Goal: Transaction & Acquisition: Purchase product/service

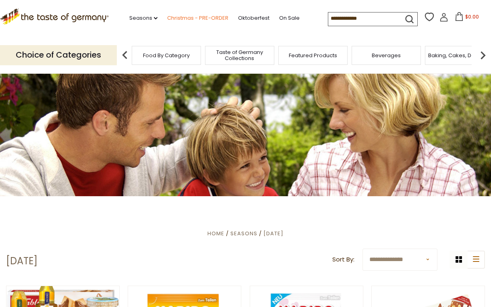
click at [192, 19] on link "Christmas - PRE-ORDER" at bounding box center [197, 18] width 61 height 9
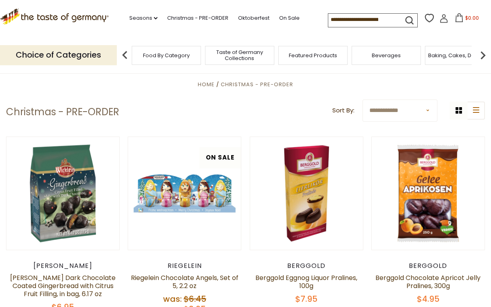
scroll to position [242, 0]
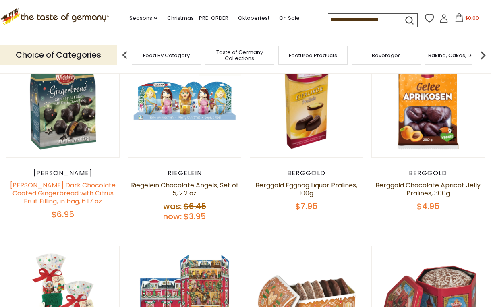
click at [77, 191] on link "Wicklein Dark Chocolate Coated Gingerbread with Citrus Fruit Filling, in bag, 6…" at bounding box center [62, 192] width 105 height 25
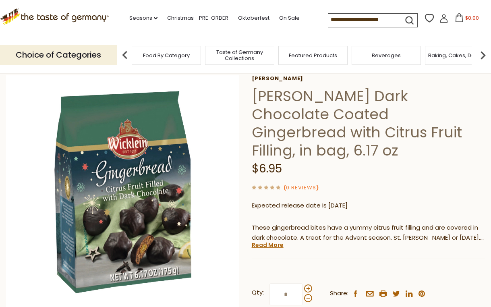
scroll to position [161, 0]
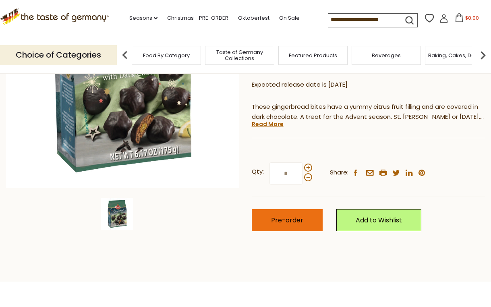
click at [288, 215] on span "Pre-order" at bounding box center [287, 219] width 32 height 9
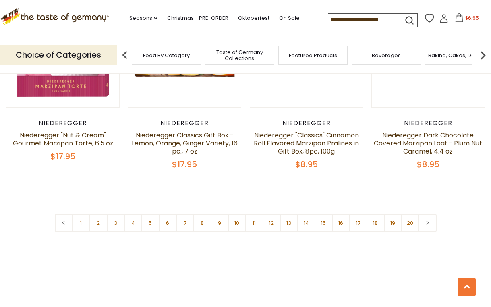
scroll to position [1892, 0]
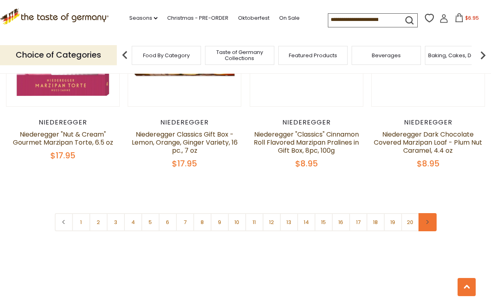
click at [424, 213] on link at bounding box center [427, 222] width 18 height 18
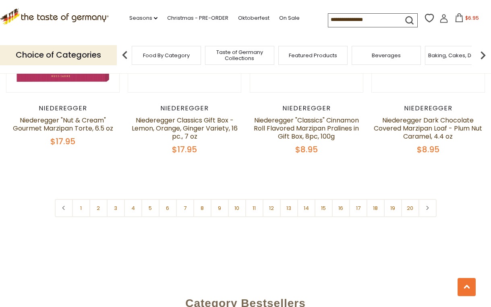
scroll to position [1973, 0]
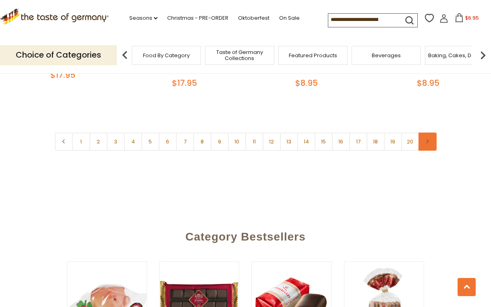
click at [425, 139] on icon at bounding box center [427, 141] width 5 height 4
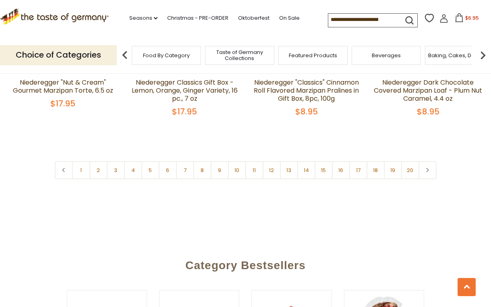
scroll to position [1933, 0]
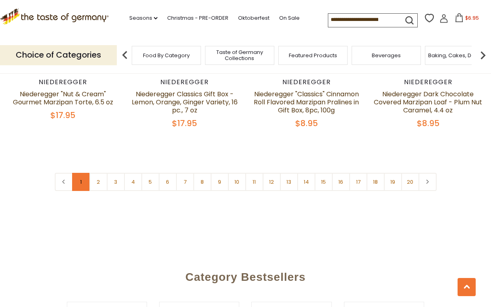
click at [80, 173] on link "1" at bounding box center [81, 182] width 18 height 18
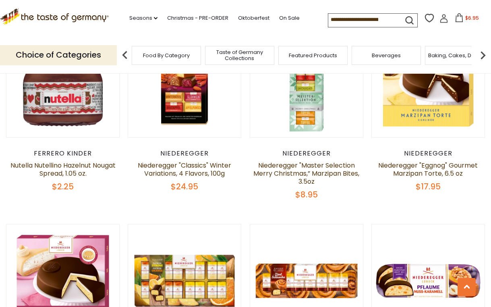
scroll to position [1819, 0]
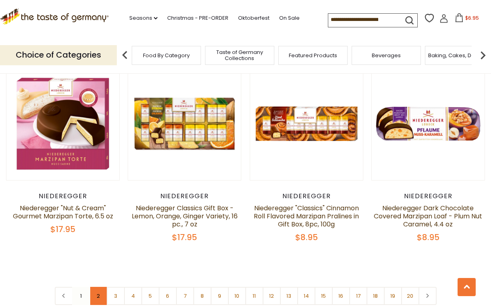
click at [95, 287] on link "2" at bounding box center [98, 296] width 18 height 18
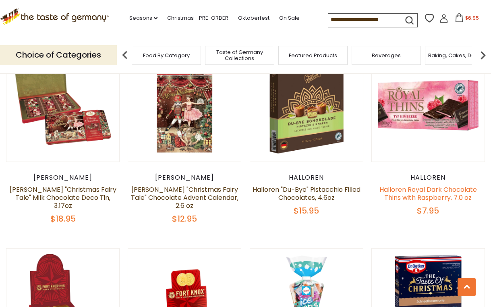
scroll to position [611, 0]
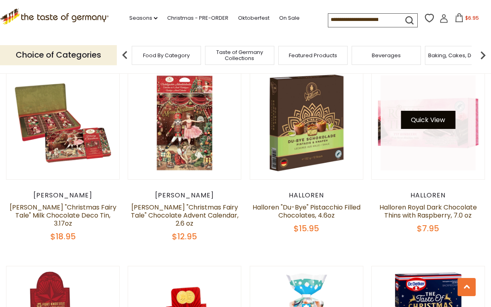
click at [426, 123] on button "Quick View" at bounding box center [428, 120] width 54 height 18
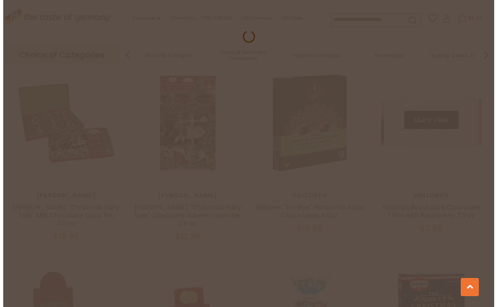
scroll to position [614, 0]
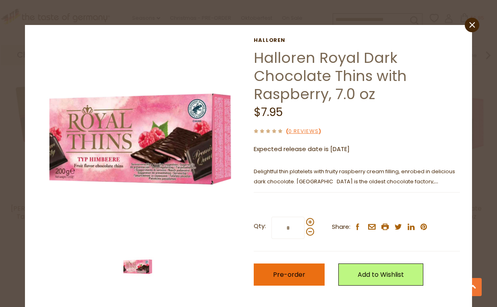
click at [299, 275] on span "Pre-order" at bounding box center [289, 274] width 32 height 9
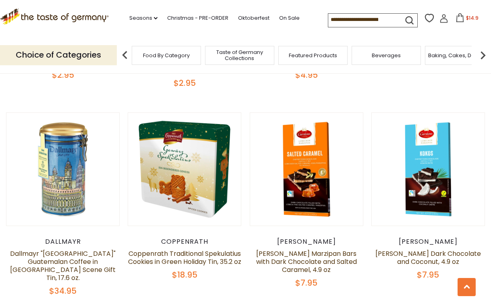
scroll to position [973, 0]
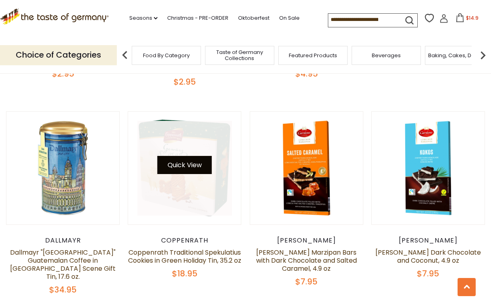
click at [187, 156] on button "Quick View" at bounding box center [184, 165] width 54 height 18
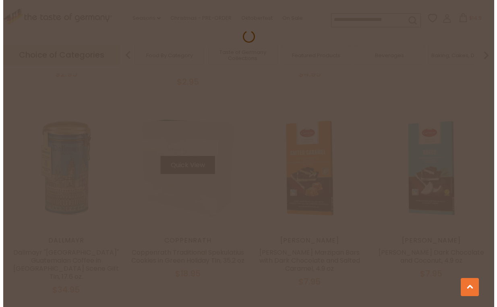
scroll to position [978, 0]
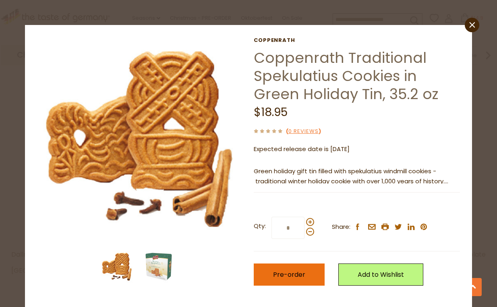
click at [292, 275] on span "Pre-order" at bounding box center [289, 274] width 32 height 9
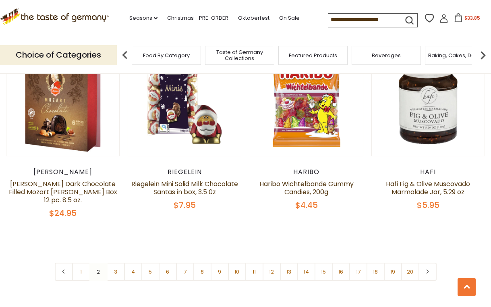
scroll to position [1859, 0]
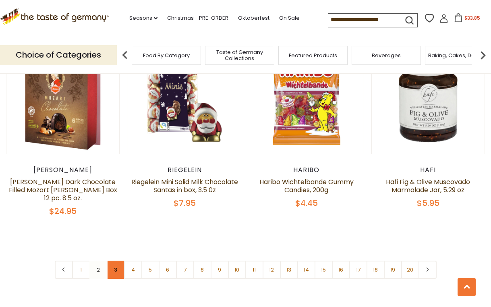
click at [116, 261] on link "3" at bounding box center [116, 270] width 18 height 18
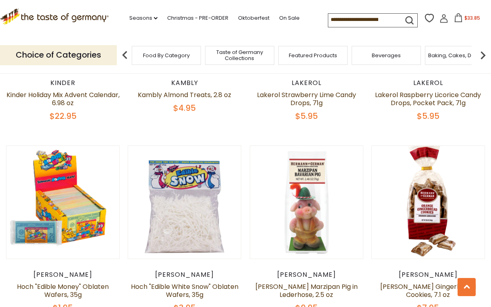
scroll to position [973, 0]
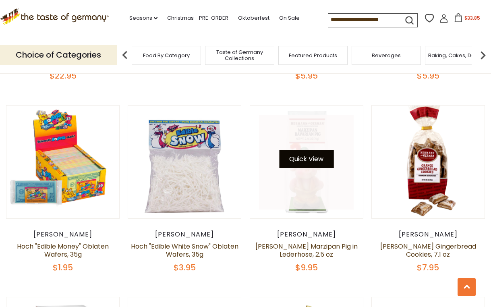
click at [317, 151] on button "Quick View" at bounding box center [306, 159] width 54 height 18
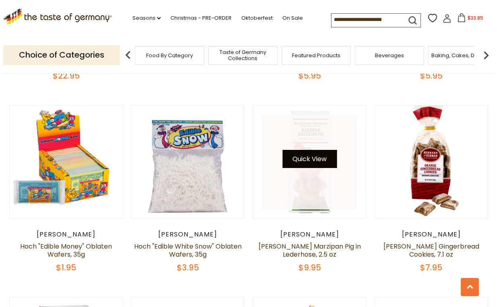
scroll to position [978, 0]
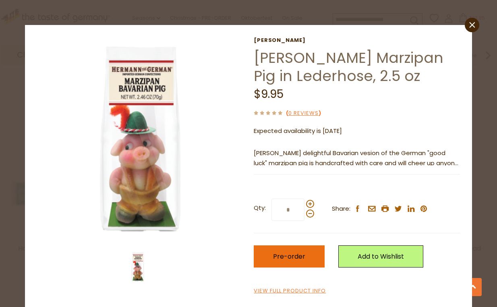
click at [290, 261] on span "Pre-order" at bounding box center [289, 256] width 32 height 9
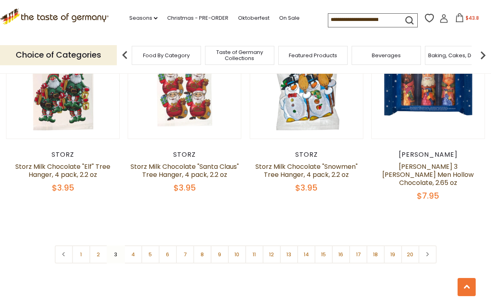
scroll to position [1859, 0]
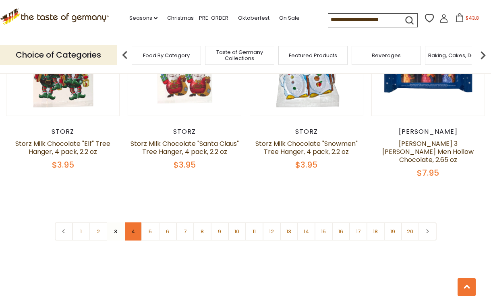
click at [134, 222] on link "4" at bounding box center [133, 231] width 18 height 18
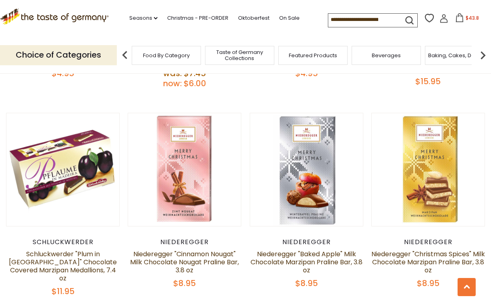
scroll to position [1778, 0]
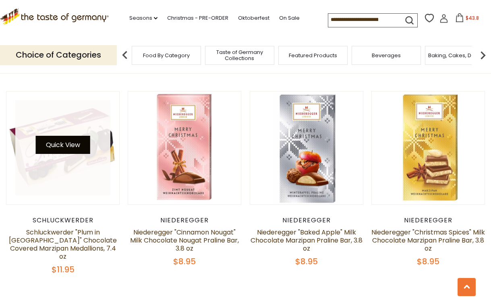
click at [68, 137] on button "Quick View" at bounding box center [63, 145] width 54 height 18
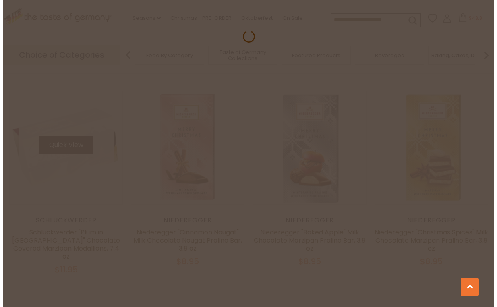
scroll to position [1788, 0]
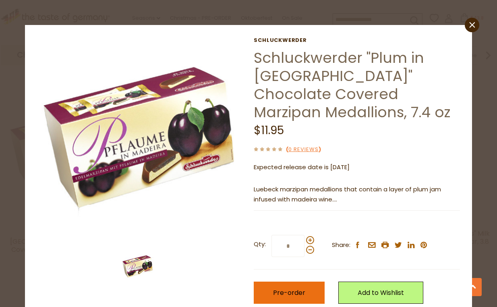
click at [290, 291] on span "Pre-order" at bounding box center [289, 292] width 32 height 9
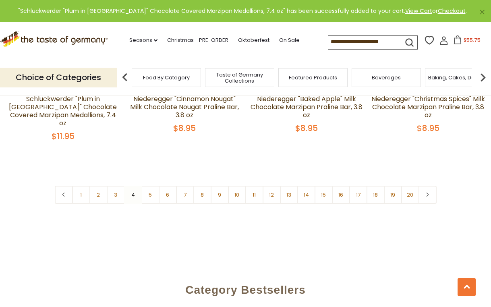
scroll to position [1940, 0]
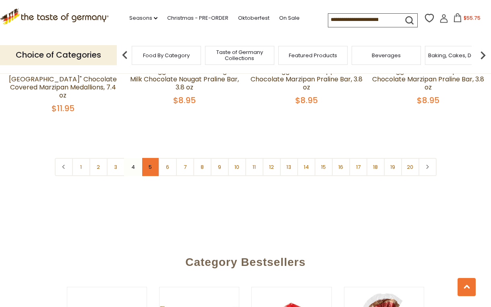
click at [149, 158] on link "5" at bounding box center [150, 167] width 18 height 18
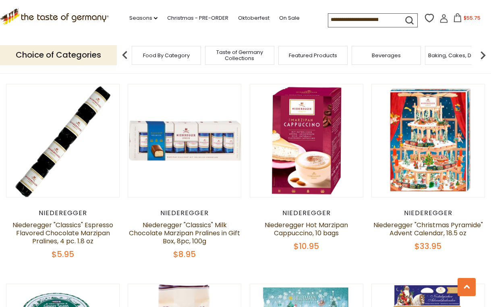
scroll to position [409, 0]
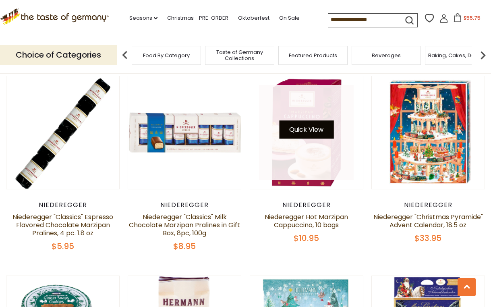
click at [307, 127] on button "Quick View" at bounding box center [306, 129] width 54 height 18
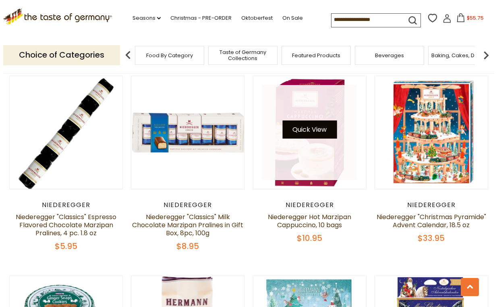
scroll to position [412, 0]
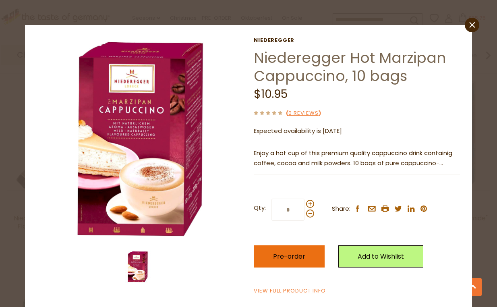
click at [290, 260] on span "Pre-order" at bounding box center [289, 256] width 32 height 9
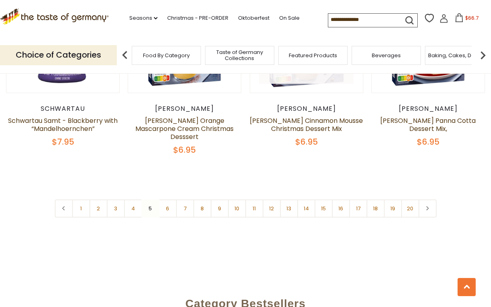
scroll to position [1899, 0]
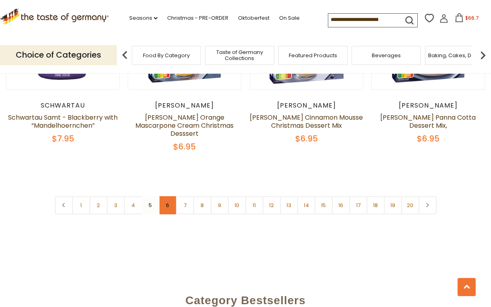
click at [167, 204] on link "6" at bounding box center [168, 205] width 18 height 18
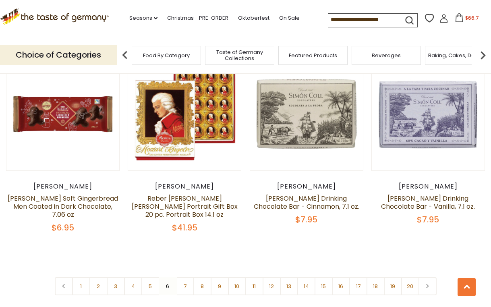
scroll to position [1819, 0]
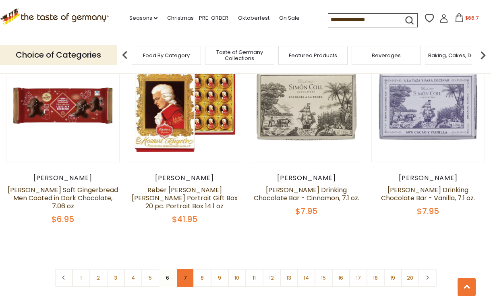
click at [185, 269] on link "7" at bounding box center [185, 278] width 18 height 18
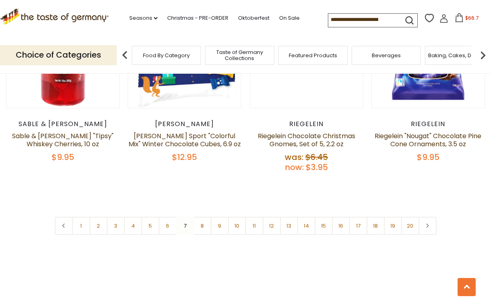
scroll to position [1899, 0]
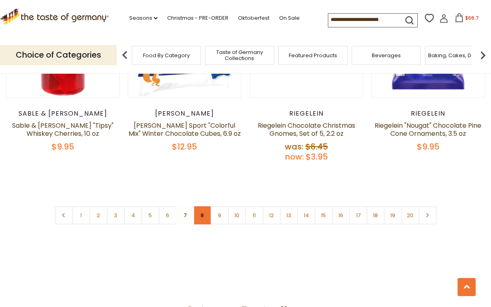
click at [201, 206] on link "8" at bounding box center [202, 215] width 18 height 18
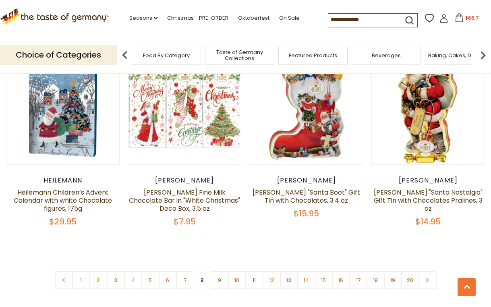
scroll to position [1819, 0]
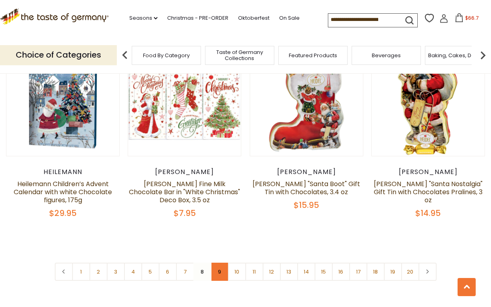
click at [219, 263] on link "9" at bounding box center [220, 272] width 18 height 18
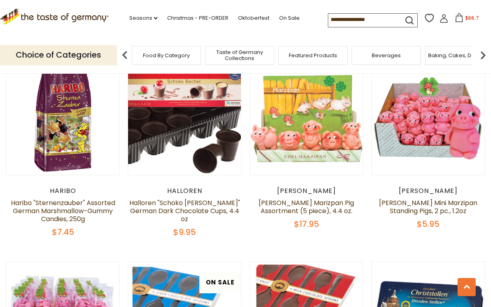
scroll to position [409, 0]
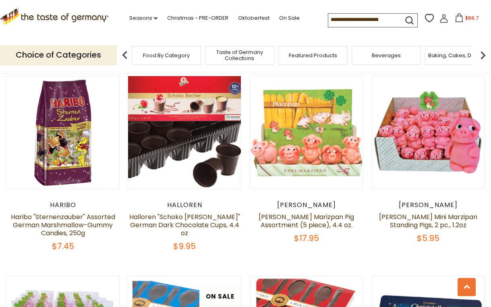
click at [431, 203] on div "Funsch Funsch Mini Marzipan Standing Pigs, 2 pc., 1.2oz $5.95" at bounding box center [428, 222] width 114 height 42
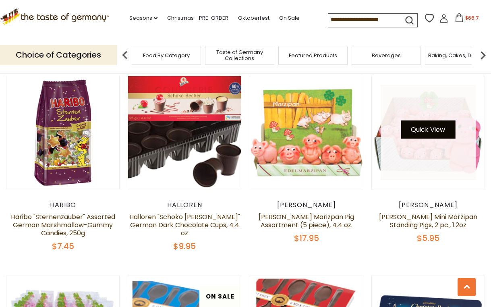
click at [427, 122] on button "Quick View" at bounding box center [428, 129] width 54 height 18
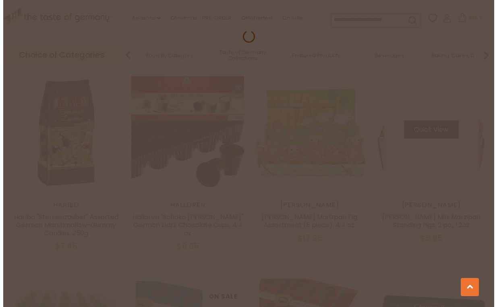
scroll to position [412, 0]
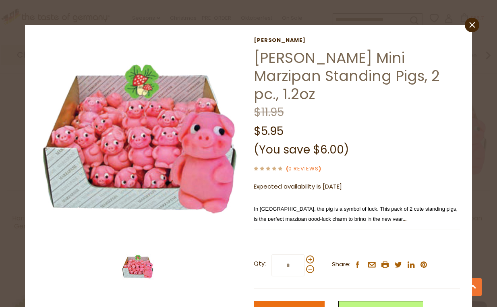
click at [298, 306] on span "Pre-order" at bounding box center [289, 311] width 32 height 9
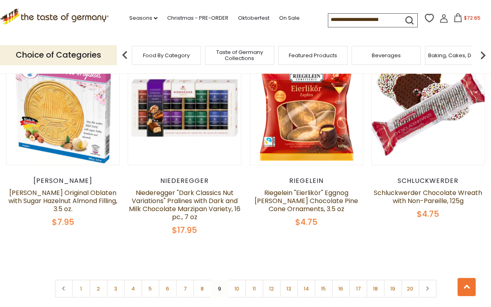
scroll to position [1899, 0]
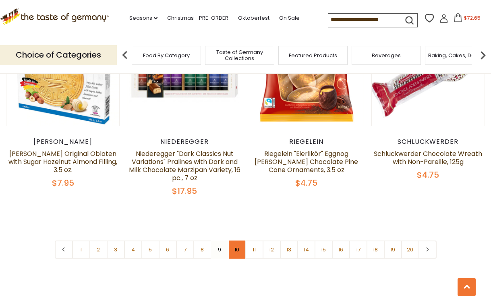
click at [236, 240] on link "10" at bounding box center [237, 249] width 18 height 18
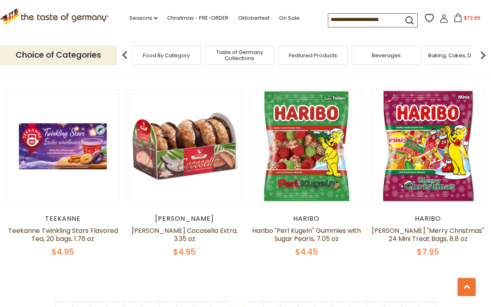
scroll to position [1859, 0]
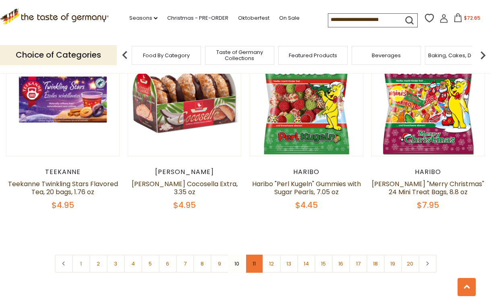
click at [254, 254] on link "11" at bounding box center [254, 263] width 18 height 18
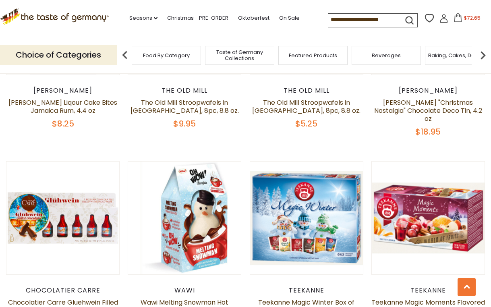
scroll to position [772, 0]
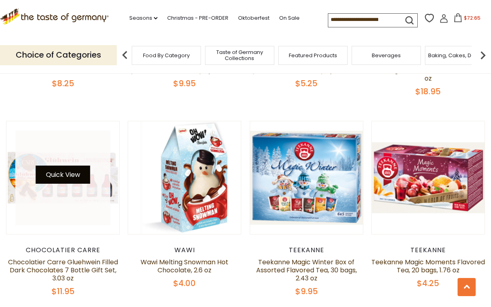
click at [64, 165] on button "Quick View" at bounding box center [63, 174] width 54 height 18
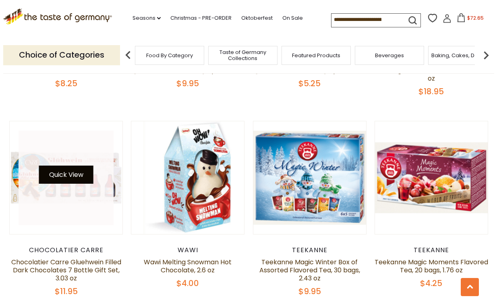
scroll to position [775, 0]
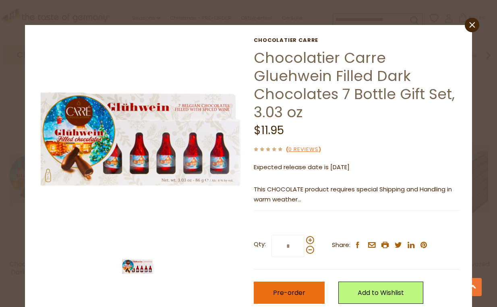
click at [281, 290] on span "Pre-order" at bounding box center [289, 292] width 32 height 9
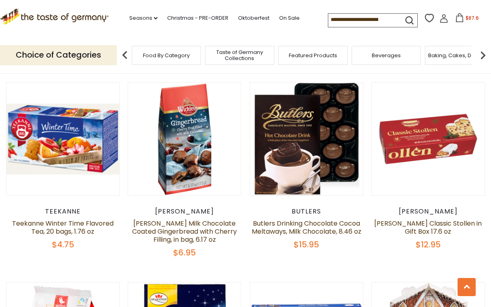
scroll to position [1013, 0]
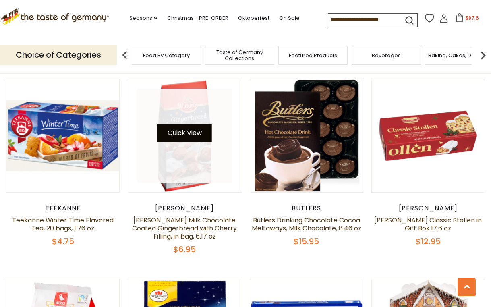
click at [177, 124] on button "Quick View" at bounding box center [184, 133] width 54 height 18
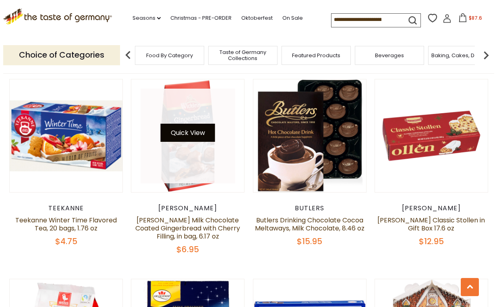
scroll to position [1019, 0]
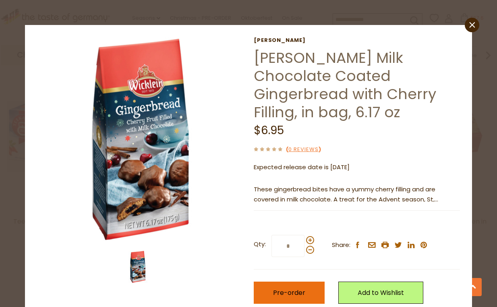
click at [273, 288] on span "Pre-order" at bounding box center [289, 292] width 32 height 9
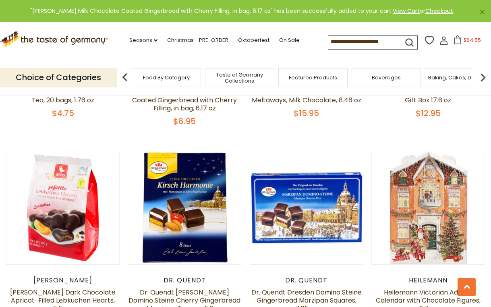
scroll to position [1215, 0]
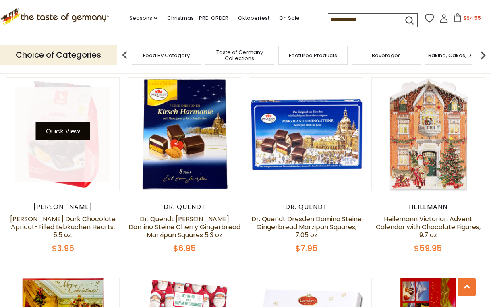
click at [61, 122] on button "Quick View" at bounding box center [63, 131] width 54 height 18
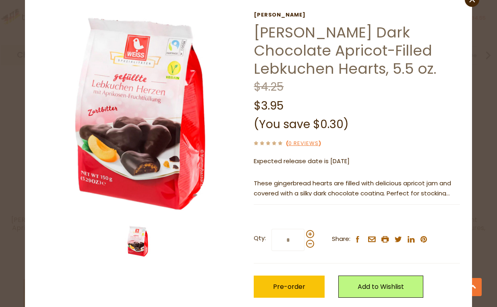
scroll to position [56, 0]
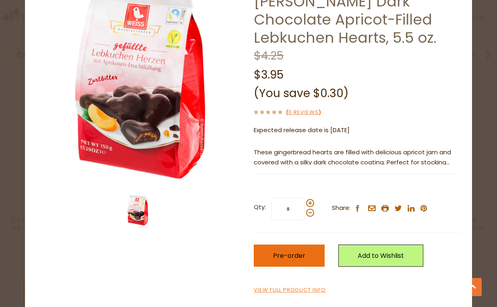
click at [295, 252] on span "Pre-order" at bounding box center [289, 255] width 32 height 9
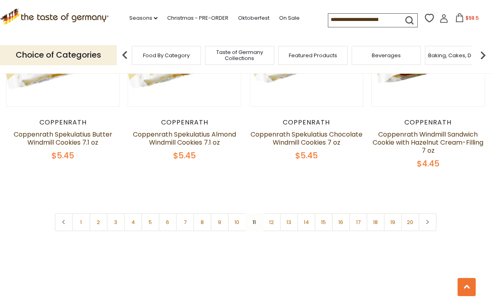
scroll to position [1899, 0]
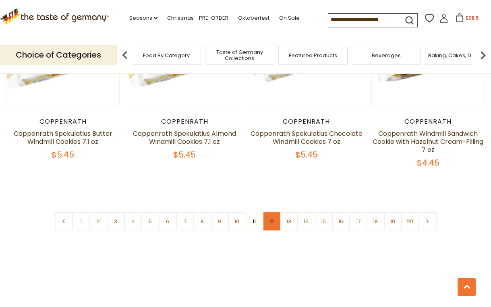
click at [271, 212] on link "12" at bounding box center [272, 221] width 18 height 18
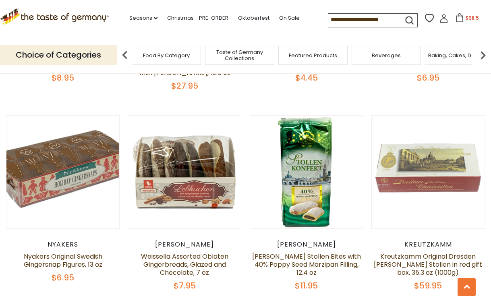
scroll to position [1819, 0]
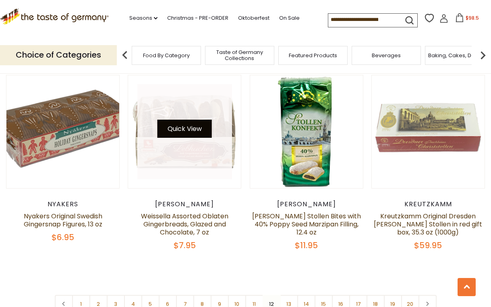
click at [184, 120] on button "Quick View" at bounding box center [184, 129] width 54 height 18
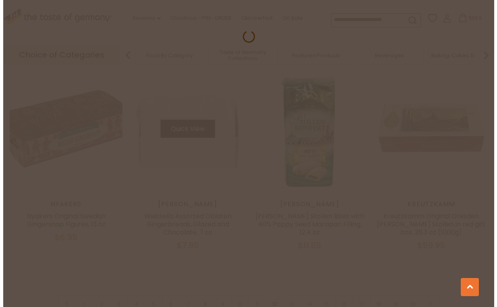
scroll to position [1828, 0]
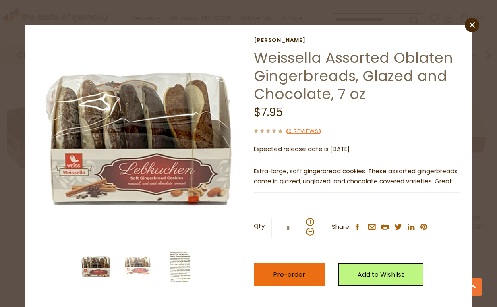
click at [287, 278] on span "Pre-order" at bounding box center [289, 274] width 32 height 9
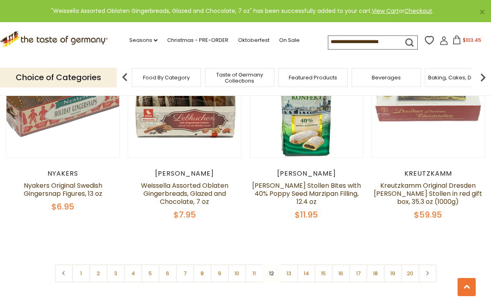
scroll to position [1899, 0]
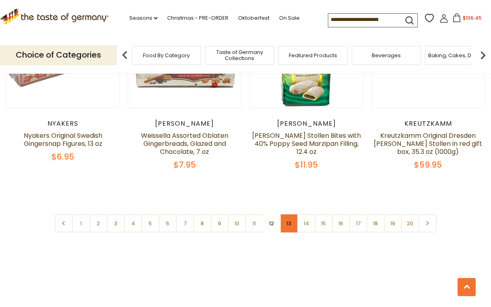
click at [288, 216] on link "13" at bounding box center [289, 223] width 18 height 18
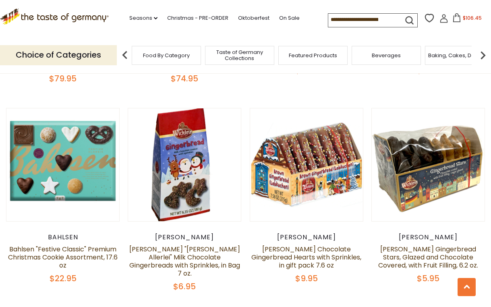
scroll to position [409, 0]
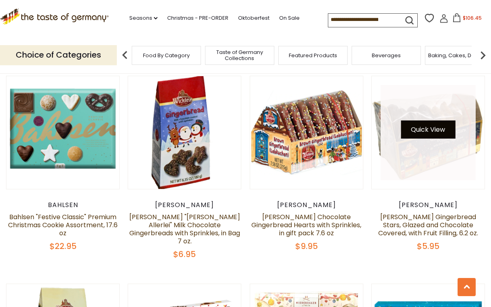
click at [426, 130] on button "Quick View" at bounding box center [428, 129] width 54 height 18
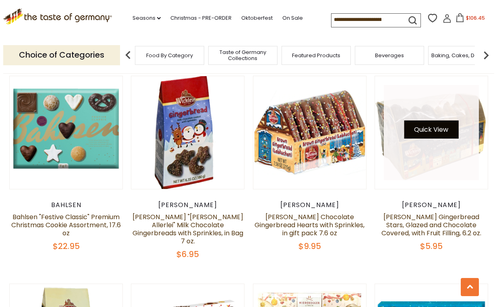
scroll to position [412, 0]
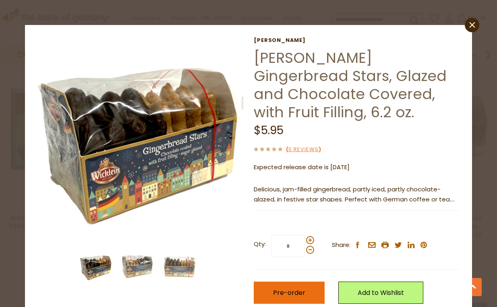
click at [284, 292] on span "Pre-order" at bounding box center [289, 292] width 32 height 9
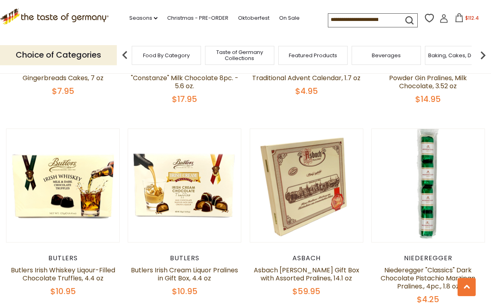
scroll to position [1175, 0]
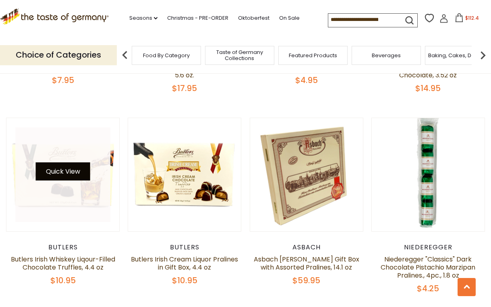
click at [58, 163] on button "Quick View" at bounding box center [63, 171] width 54 height 18
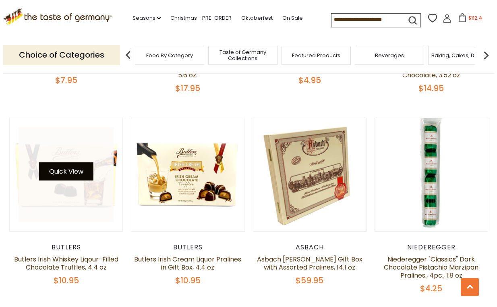
scroll to position [1180, 0]
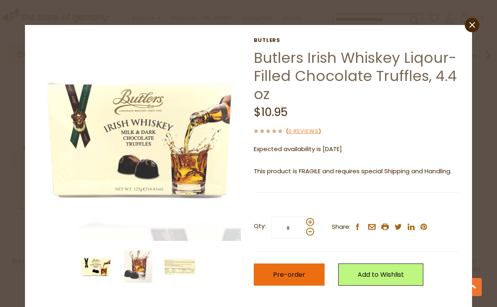
click at [291, 275] on span "Pre-order" at bounding box center [289, 274] width 32 height 9
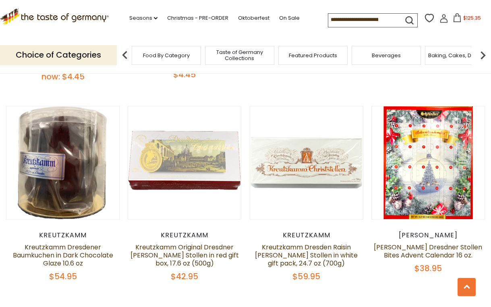
scroll to position [1859, 0]
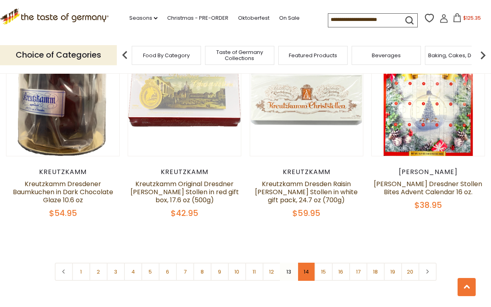
click at [305, 263] on link "14" at bounding box center [306, 272] width 18 height 18
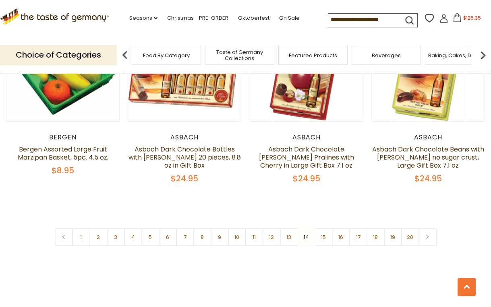
scroll to position [1940, 0]
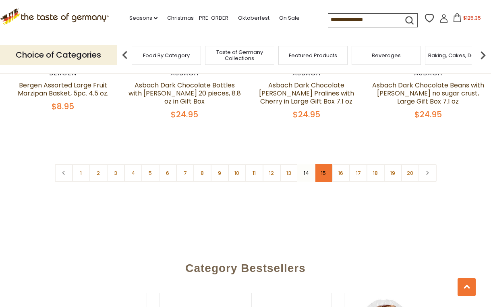
click at [324, 165] on link "15" at bounding box center [323, 173] width 18 height 18
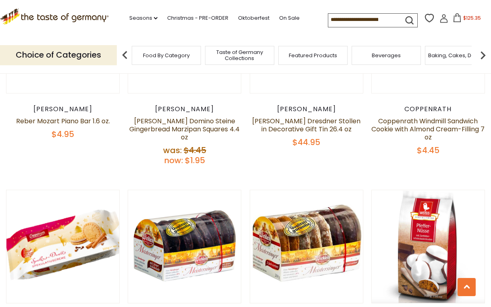
scroll to position [973, 0]
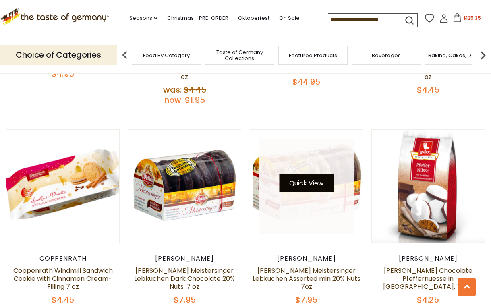
click at [310, 176] on button "Quick View" at bounding box center [306, 183] width 54 height 18
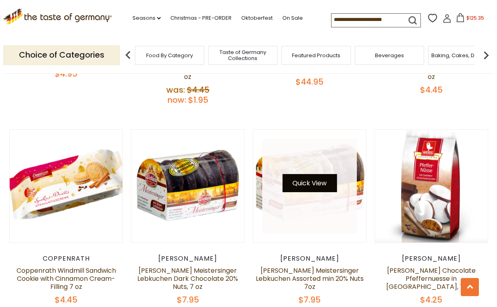
scroll to position [978, 0]
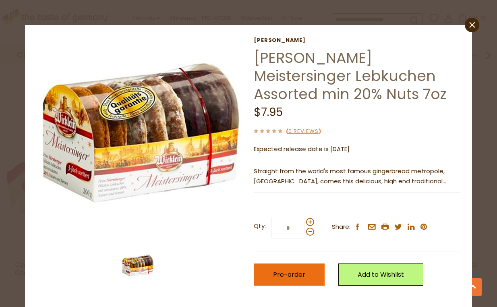
click at [299, 275] on span "Pre-order" at bounding box center [289, 274] width 32 height 9
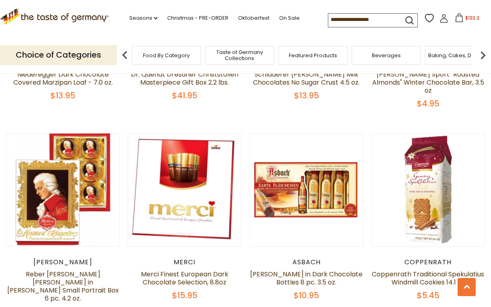
scroll to position [1617, 0]
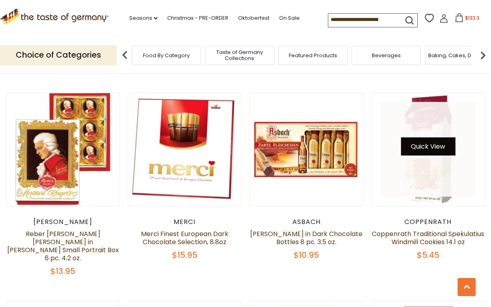
click at [425, 137] on button "Quick View" at bounding box center [428, 146] width 54 height 18
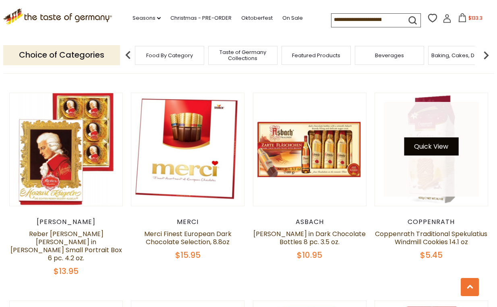
scroll to position [1626, 0]
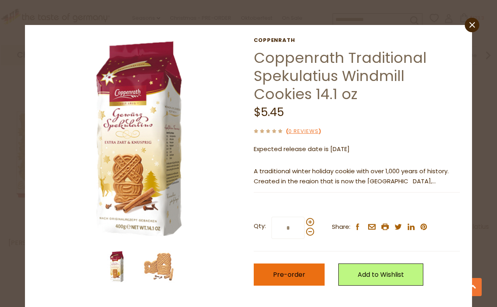
click at [277, 270] on span "Pre-order" at bounding box center [289, 274] width 32 height 9
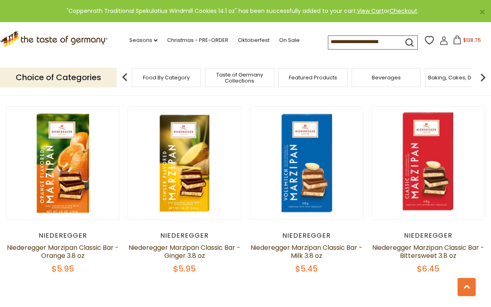
scroll to position [1899, 0]
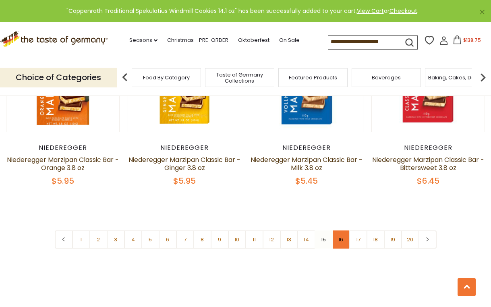
click at [341, 230] on link "16" at bounding box center [341, 239] width 18 height 18
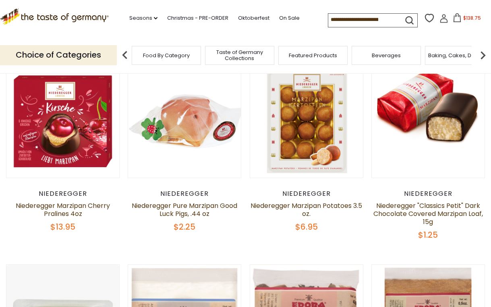
scroll to position [208, 0]
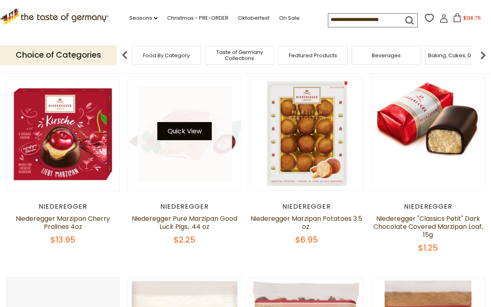
click at [179, 131] on button "Quick View" at bounding box center [184, 131] width 54 height 18
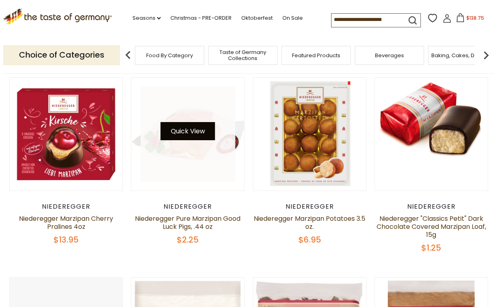
scroll to position [209, 0]
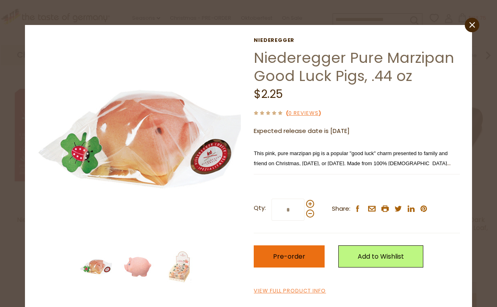
click at [275, 252] on span "Pre-order" at bounding box center [289, 256] width 32 height 9
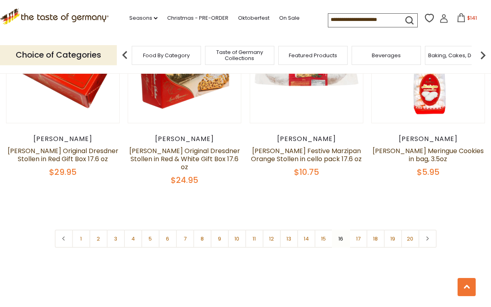
scroll to position [1859, 0]
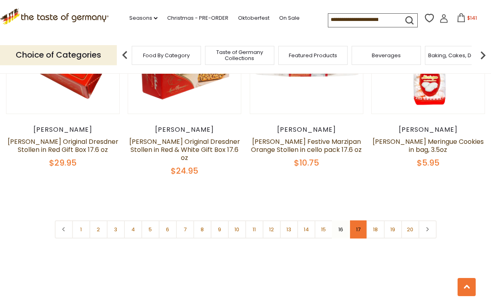
click at [356, 220] on link "17" at bounding box center [358, 229] width 18 height 18
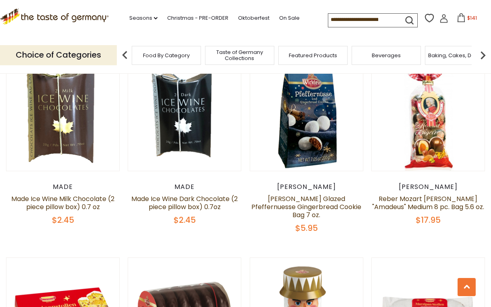
scroll to position [409, 0]
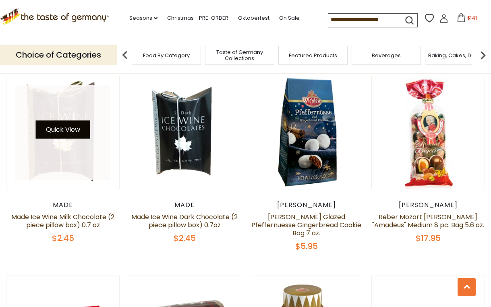
click at [60, 123] on button "Quick View" at bounding box center [63, 129] width 54 height 18
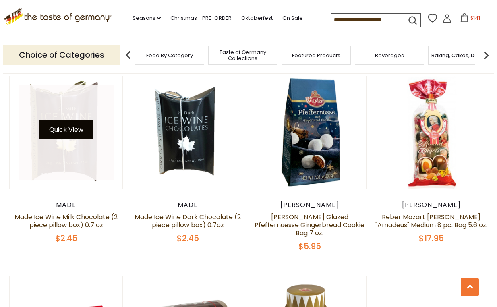
scroll to position [412, 0]
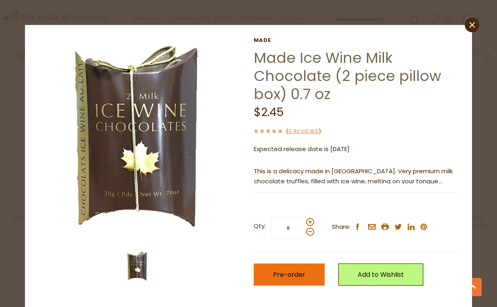
click at [291, 275] on span "Pre-order" at bounding box center [289, 274] width 32 height 9
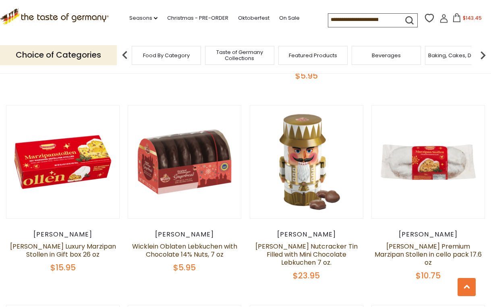
scroll to position [571, 0]
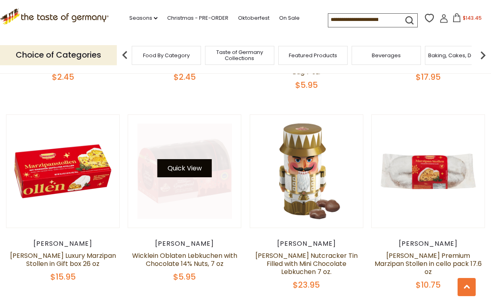
click at [187, 159] on button "Quick View" at bounding box center [184, 168] width 54 height 18
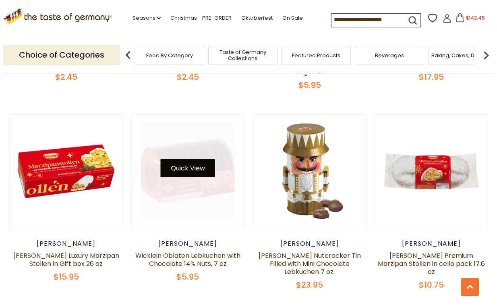
scroll to position [573, 0]
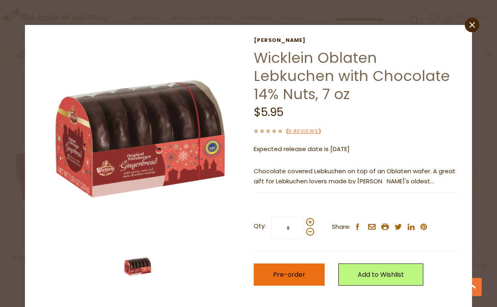
click at [283, 272] on span "Pre-order" at bounding box center [289, 274] width 32 height 9
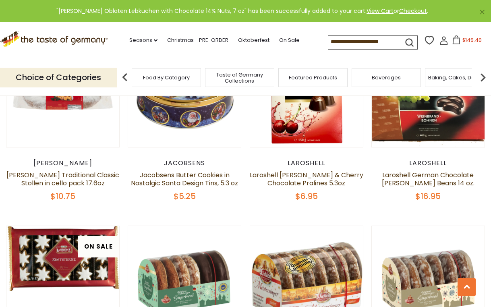
scroll to position [933, 0]
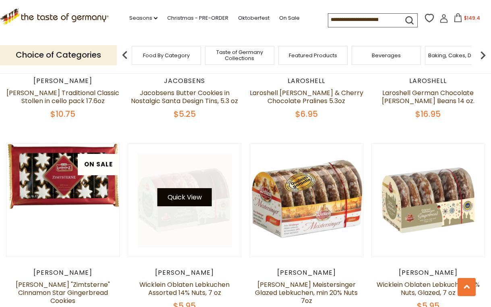
click at [188, 188] on button "Quick View" at bounding box center [184, 197] width 54 height 18
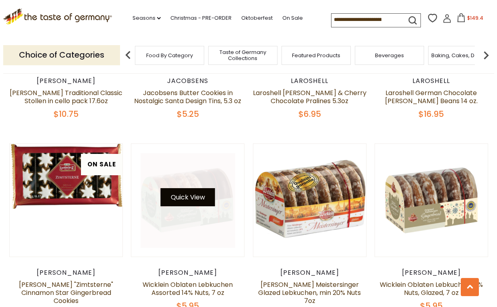
scroll to position [938, 0]
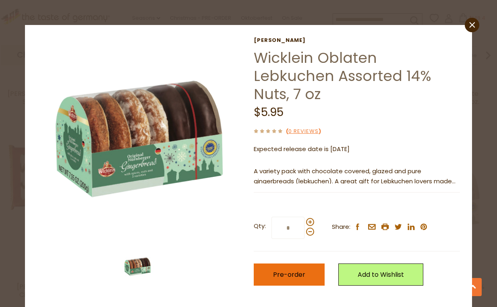
click at [303, 263] on button "Pre-order" at bounding box center [289, 274] width 71 height 22
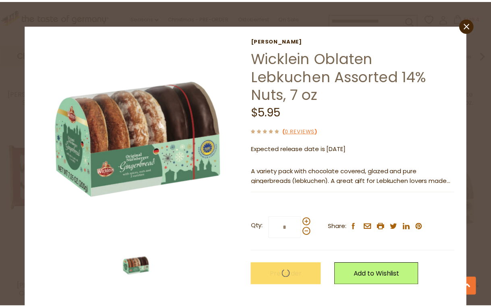
scroll to position [933, 0]
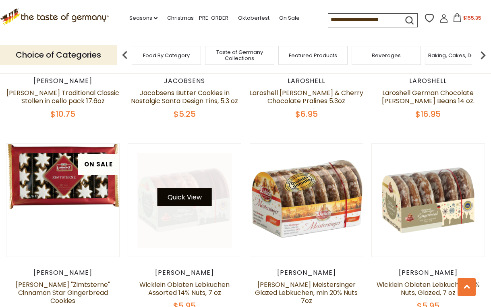
click at [187, 188] on button "Quick View" at bounding box center [184, 197] width 54 height 18
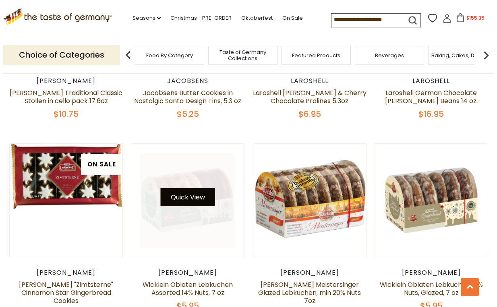
scroll to position [938, 0]
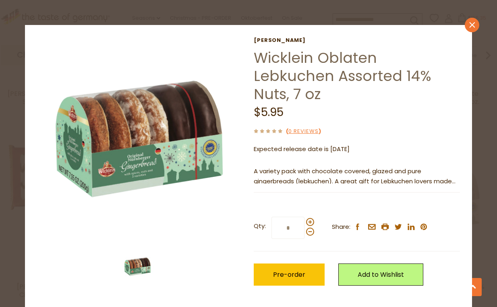
click at [465, 24] on link "close" at bounding box center [472, 25] width 14 height 14
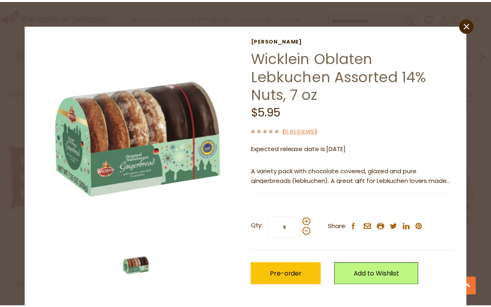
scroll to position [933, 0]
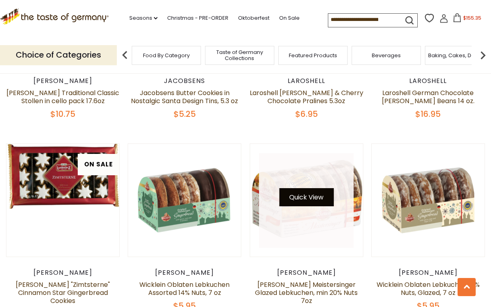
click at [310, 188] on button "Quick View" at bounding box center [306, 197] width 54 height 18
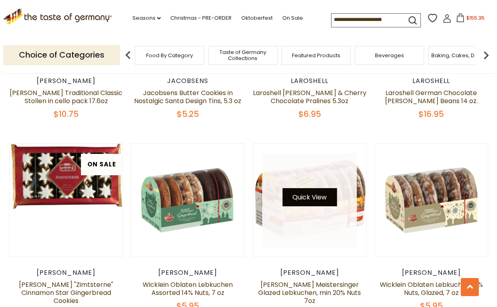
scroll to position [938, 0]
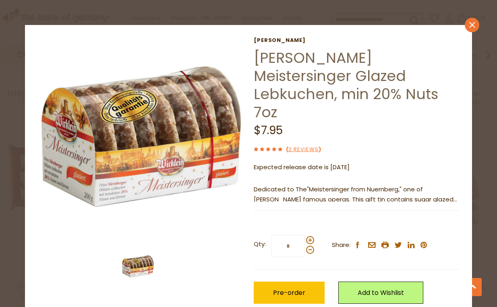
click at [469, 26] on icon "close" at bounding box center [472, 25] width 6 height 6
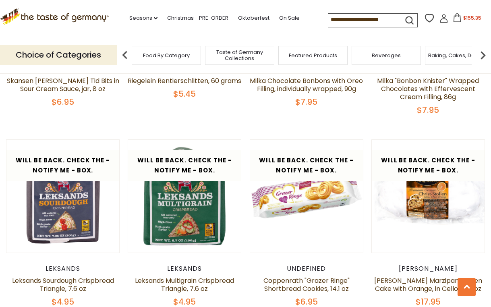
scroll to position [1859, 0]
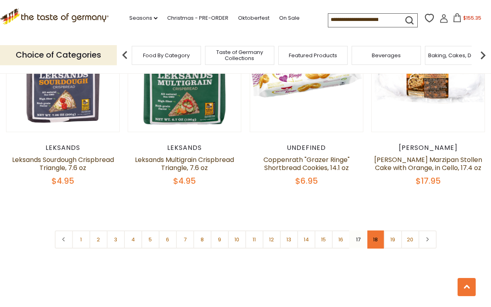
click at [376, 230] on link "18" at bounding box center [375, 239] width 18 height 18
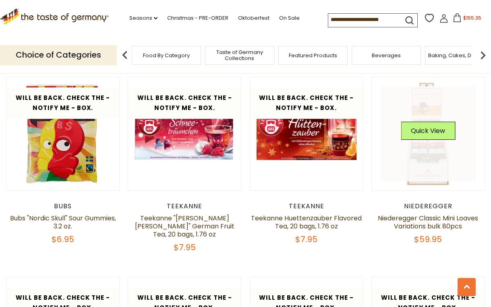
scroll to position [409, 0]
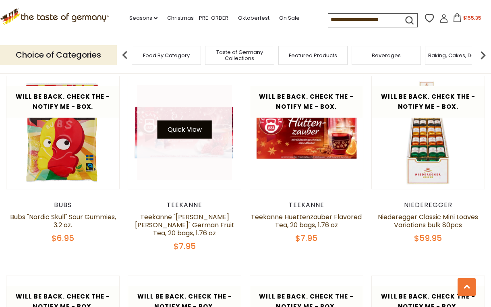
click at [190, 128] on button "Quick View" at bounding box center [184, 129] width 54 height 18
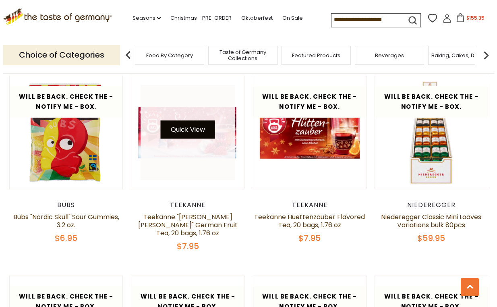
scroll to position [412, 0]
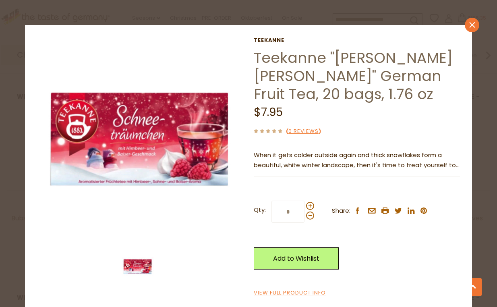
click at [469, 23] on icon at bounding box center [472, 25] width 6 height 6
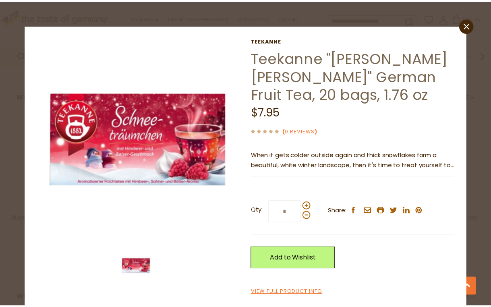
scroll to position [409, 0]
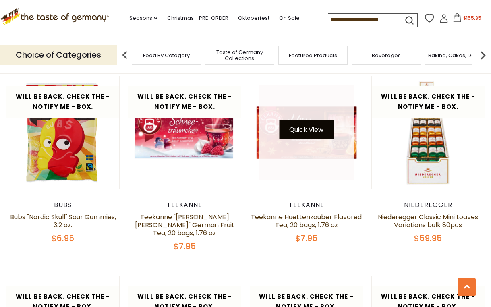
click at [311, 134] on button "Quick View" at bounding box center [306, 129] width 54 height 18
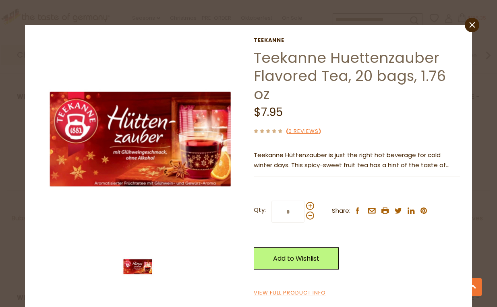
scroll to position [3, 0]
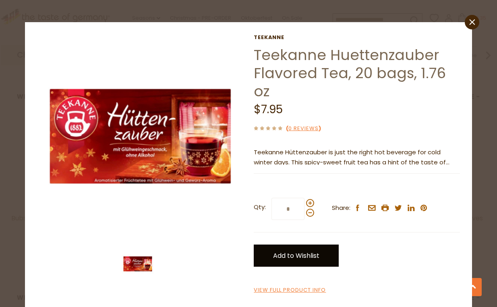
click at [300, 254] on link "Add to Wishlist" at bounding box center [296, 255] width 85 height 22
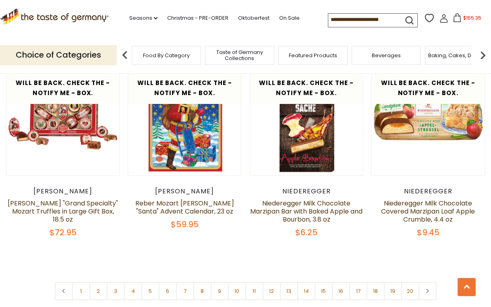
scroll to position [1821, 0]
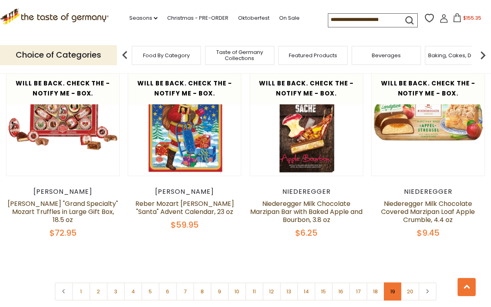
click at [391, 282] on link "19" at bounding box center [393, 291] width 18 height 18
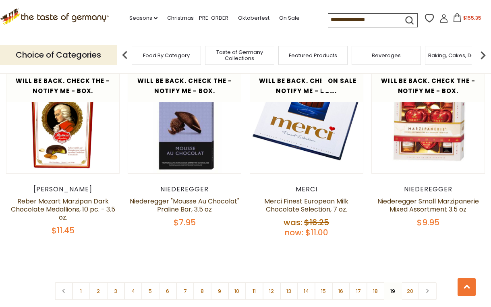
scroll to position [1899, 0]
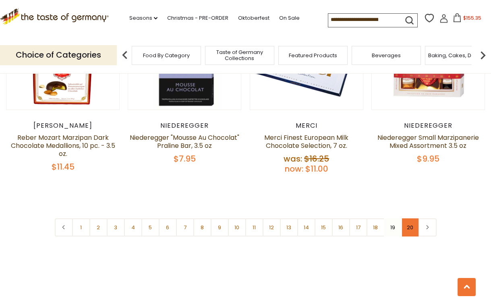
click at [407, 218] on link "20" at bounding box center [410, 227] width 18 height 18
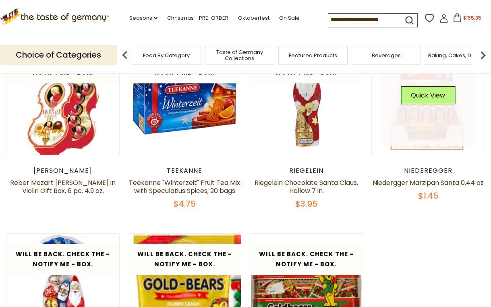
scroll to position [128, 0]
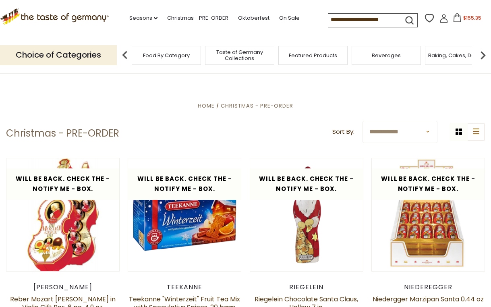
click at [455, 19] on icon at bounding box center [457, 17] width 9 height 9
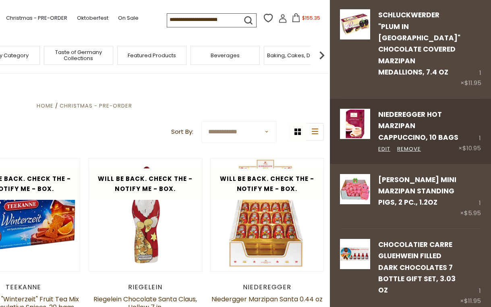
scroll to position [362, 0]
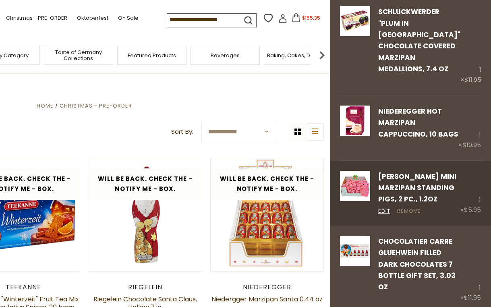
click at [405, 207] on link "Remove" at bounding box center [409, 211] width 24 height 8
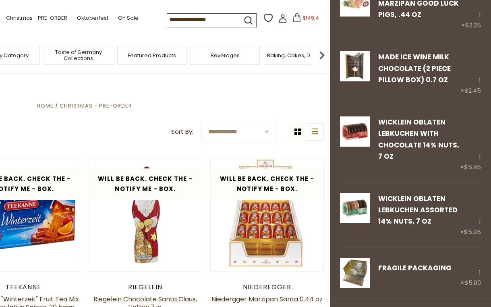
scroll to position [1263, 0]
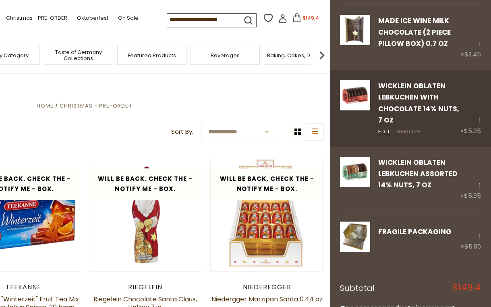
click at [410, 128] on link "Remove" at bounding box center [409, 132] width 24 height 8
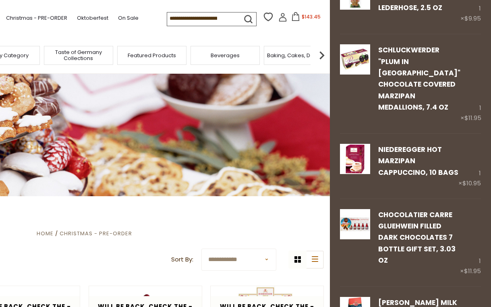
scroll to position [362, 0]
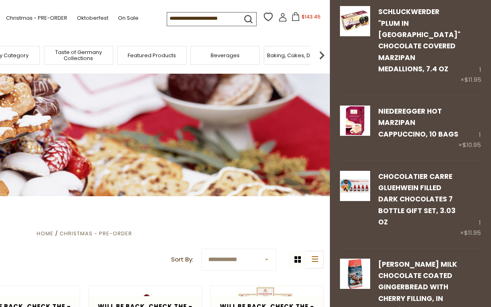
click at [221, 54] on span "Beverages" at bounding box center [225, 55] width 29 height 6
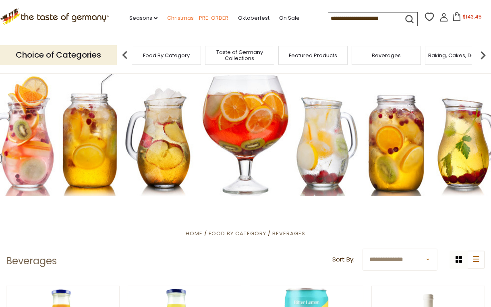
click at [192, 17] on link "Christmas - PRE-ORDER" at bounding box center [197, 18] width 61 height 9
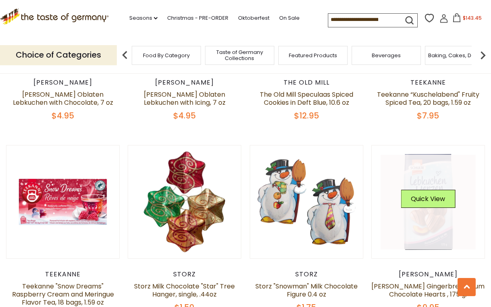
scroll to position [886, 0]
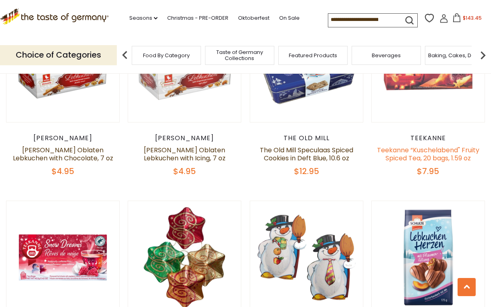
click at [424, 145] on link "Teekanne “Kuschelabend" Fruity Spiced Tea, 20 bags, 1.59 oz" at bounding box center [428, 153] width 102 height 17
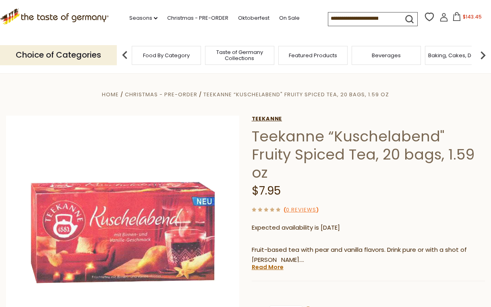
click at [267, 119] on link "Teekanne" at bounding box center [368, 119] width 233 height 6
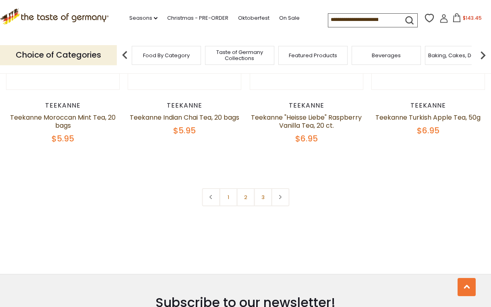
scroll to position [1772, 0]
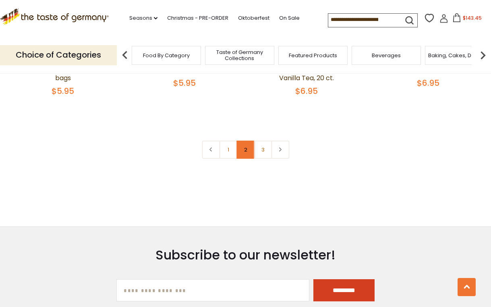
click at [242, 155] on link "2" at bounding box center [245, 150] width 18 height 18
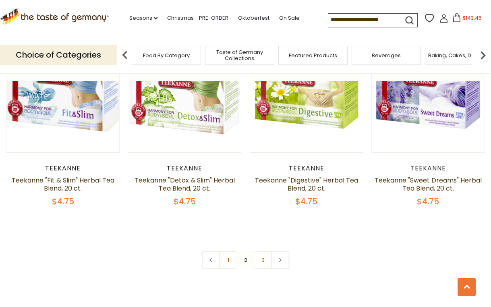
scroll to position [1716, 0]
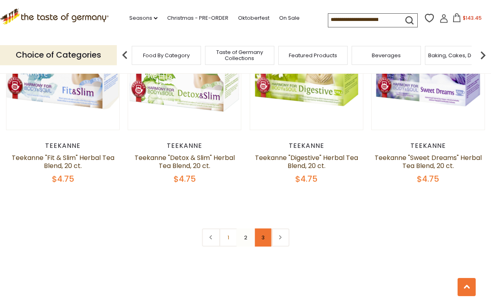
click at [261, 228] on link "3" at bounding box center [263, 237] width 18 height 18
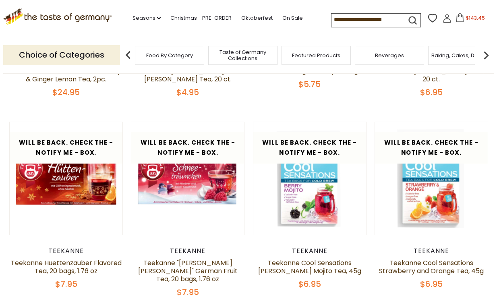
scroll to position [226, 0]
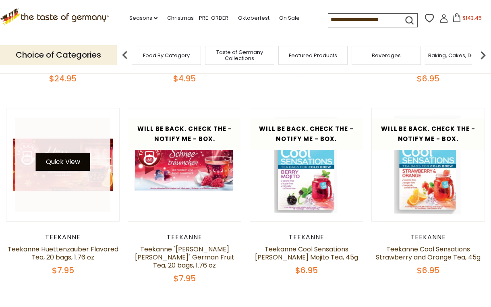
click at [52, 161] on button "Quick View" at bounding box center [63, 162] width 54 height 18
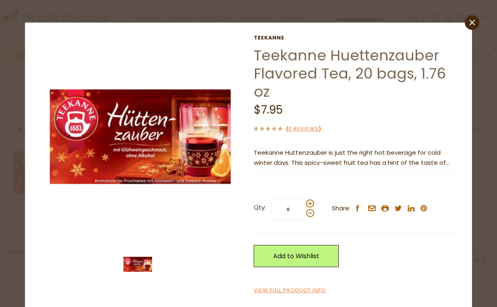
scroll to position [3, 0]
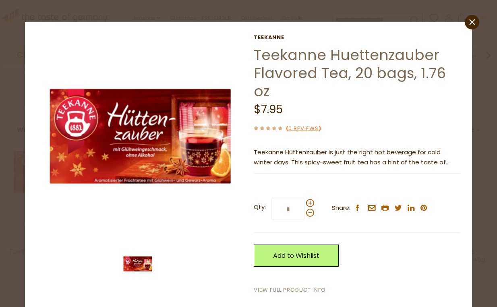
click at [298, 288] on link "View Full Product Info" at bounding box center [290, 290] width 72 height 8
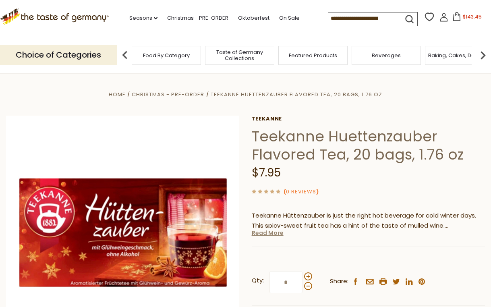
click at [271, 235] on link "Read More" at bounding box center [268, 233] width 32 height 8
click at [271, 228] on div "Teekanne Hüttenzauber is just the right hot beverage for cold winter days. This…" at bounding box center [368, 217] width 233 height 24
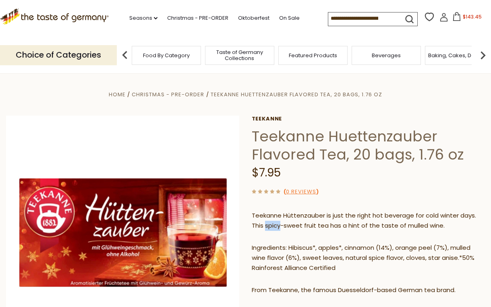
scroll to position [40, 0]
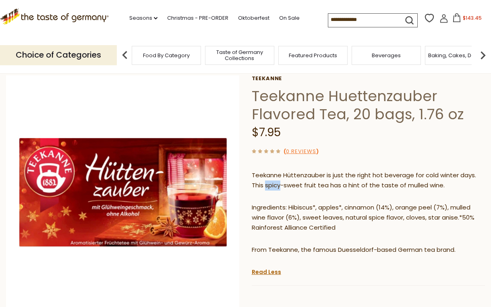
click at [441, 19] on icon at bounding box center [443, 18] width 9 height 9
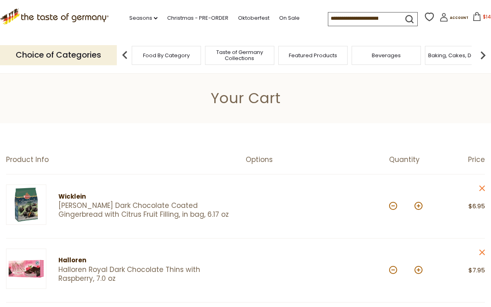
click at [328, 17] on input at bounding box center [362, 17] width 68 height 11
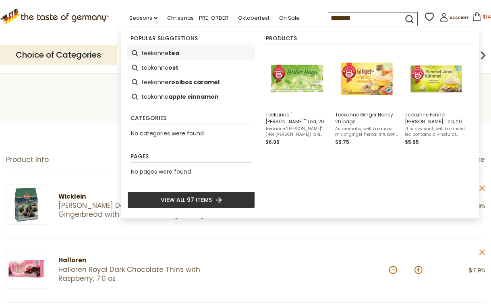
click at [164, 53] on li "teekanne tea" at bounding box center [191, 53] width 128 height 14
type input "**********"
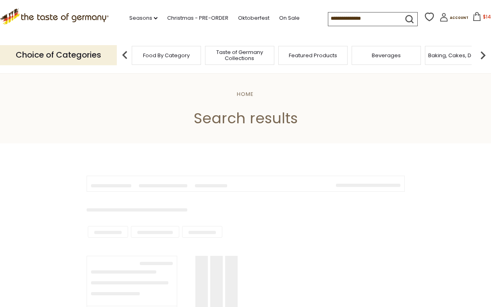
type input "**********"
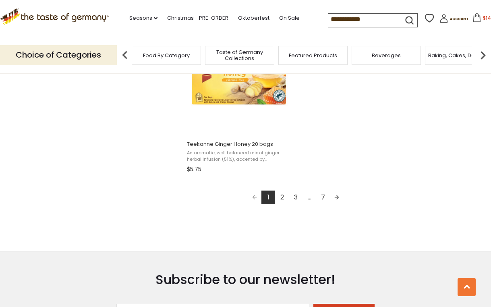
scroll to position [1450, 0]
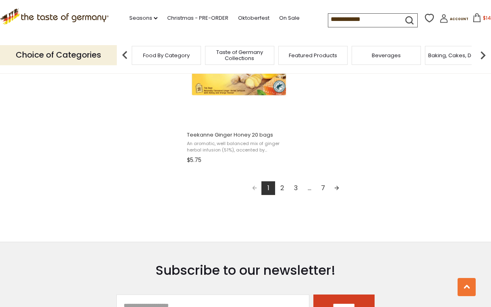
click at [281, 186] on link "2" at bounding box center [282, 188] width 14 height 14
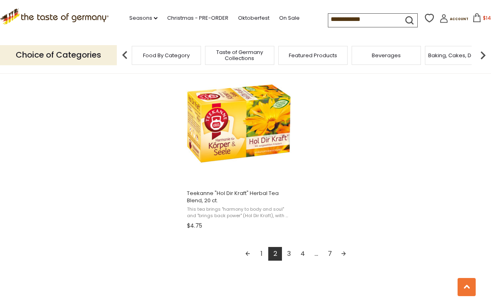
scroll to position [1409, 0]
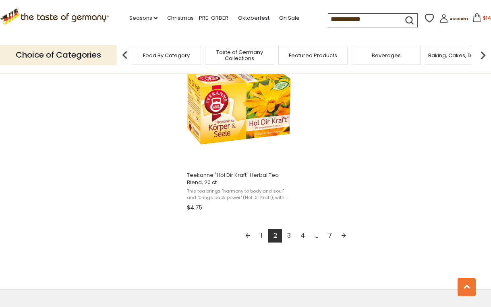
click at [289, 236] on link "3" at bounding box center [289, 236] width 14 height 14
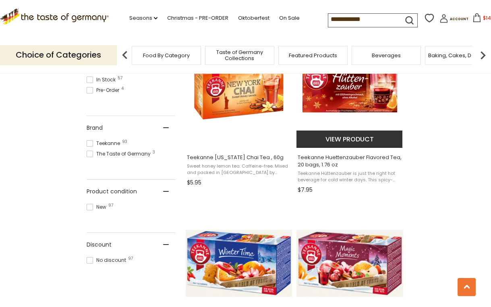
scroll to position [362, 0]
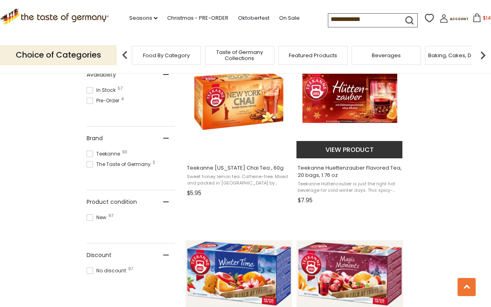
click at [331, 168] on span "Teekanne Huettenzauber Flavored Tea, 20 bags, 1.76 oz" at bounding box center [350, 171] width 104 height 14
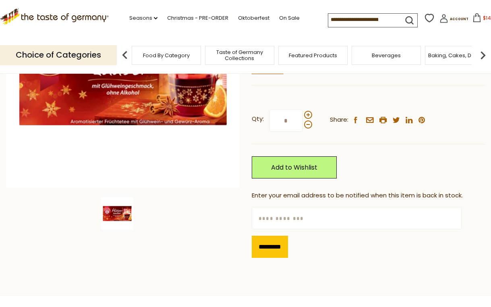
scroll to position [121, 0]
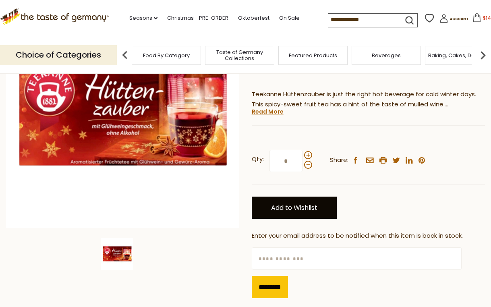
click at [279, 206] on link "Add to Wishlist" at bounding box center [294, 207] width 85 height 22
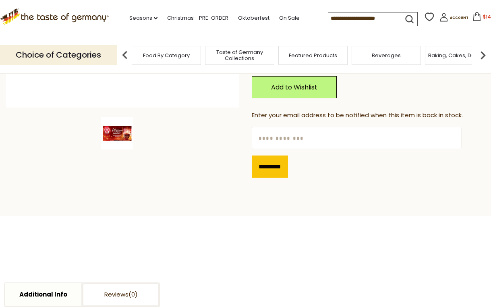
scroll to position [242, 0]
click at [272, 164] on input "*********" at bounding box center [270, 166] width 36 height 22
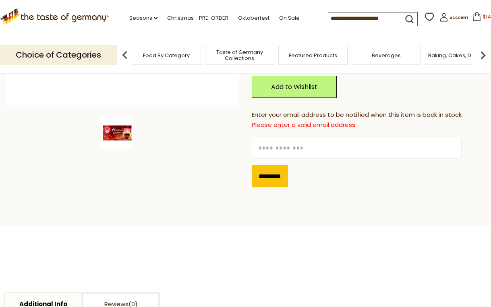
click at [331, 149] on input "text" at bounding box center [357, 147] width 210 height 22
type input "**********"
click at [267, 178] on input "*********" at bounding box center [270, 176] width 36 height 22
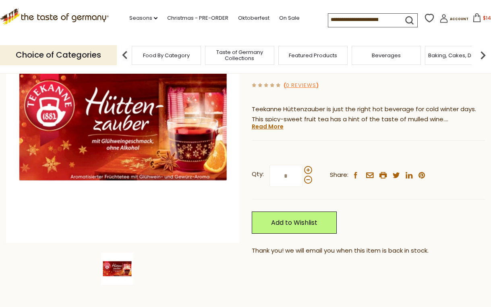
scroll to position [81, 0]
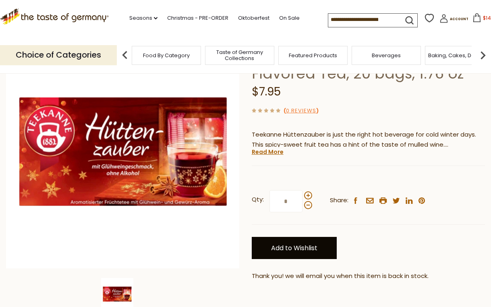
click at [305, 251] on link "Add to Wishlist" at bounding box center [294, 248] width 85 height 22
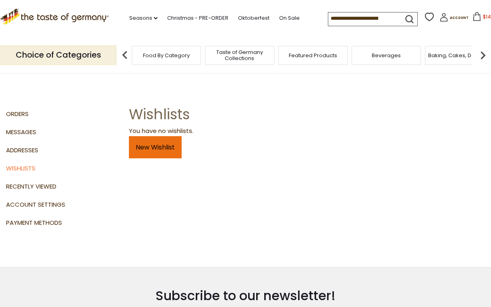
click at [155, 149] on link "New Wishlist" at bounding box center [155, 147] width 53 height 22
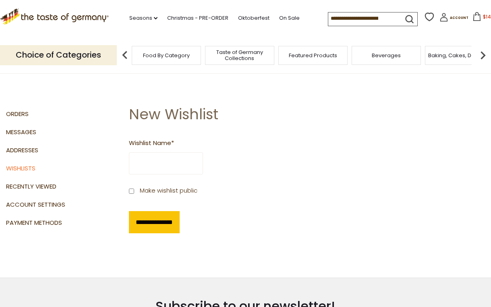
click at [189, 159] on input "Wishlist Name *" at bounding box center [166, 163] width 74 height 22
type input "**********"
click at [174, 221] on input "**********" at bounding box center [154, 222] width 51 height 22
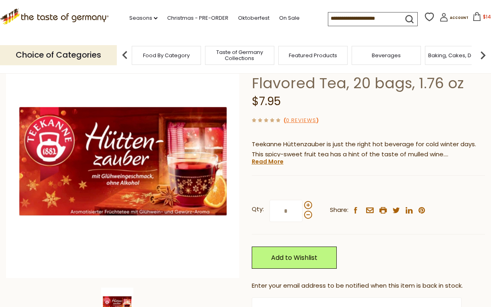
scroll to position [81, 0]
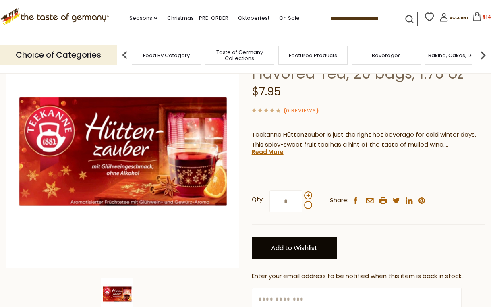
click at [310, 250] on link "Add to Wishlist" at bounding box center [294, 248] width 85 height 22
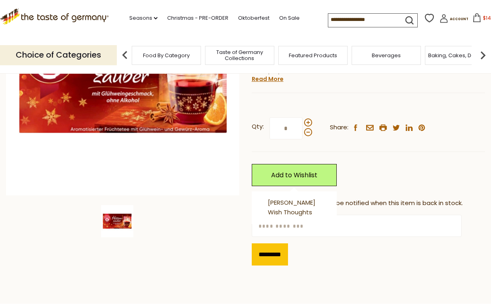
scroll to position [161, 0]
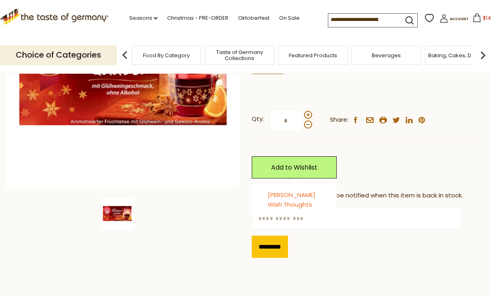
click at [285, 194] on link "[PERSON_NAME] Wish Thoughts" at bounding box center [292, 199] width 48 height 19
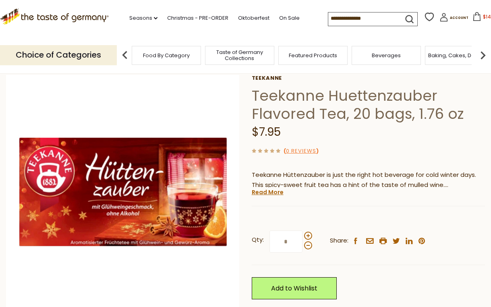
scroll to position [0, 0]
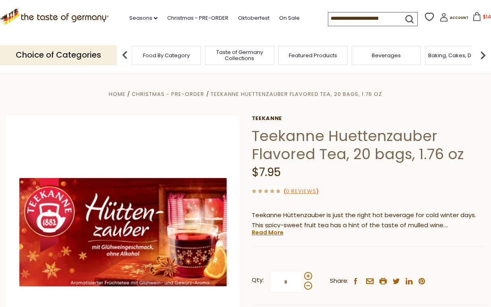
click at [483, 16] on span "$143.45" at bounding box center [492, 16] width 19 height 7
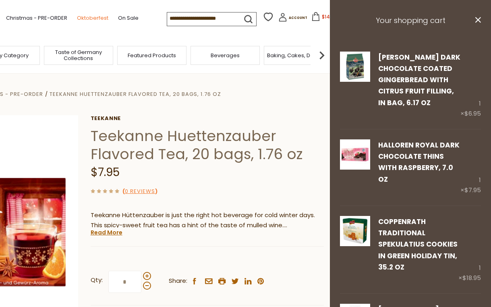
click at [80, 17] on link "Oktoberfest" at bounding box center [92, 18] width 31 height 9
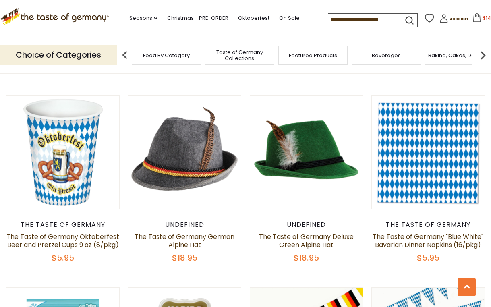
scroll to position [564, 0]
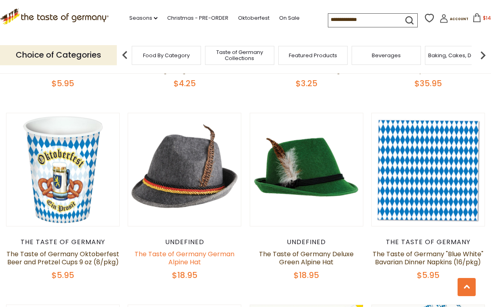
click at [184, 253] on link "The Taste of Germany German Alpine Hat" at bounding box center [184, 257] width 100 height 17
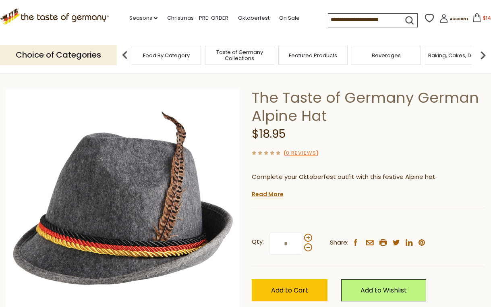
scroll to position [81, 0]
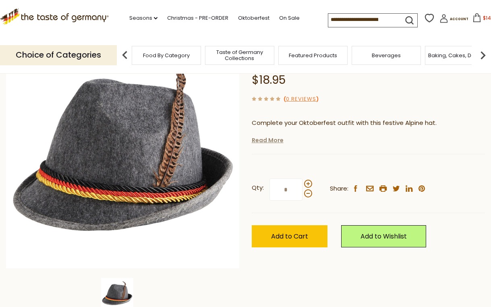
click at [266, 140] on link "Read More" at bounding box center [268, 140] width 32 height 8
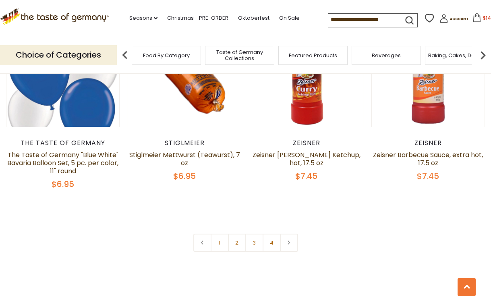
scroll to position [1933, 0]
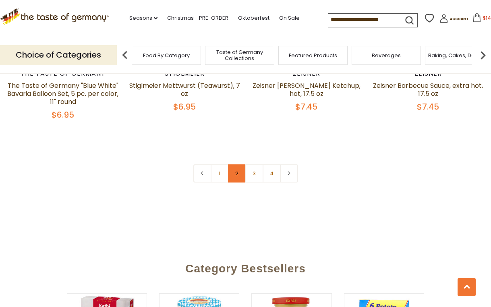
click at [237, 181] on link "2" at bounding box center [237, 173] width 18 height 18
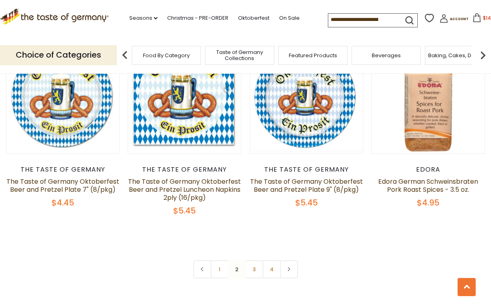
scroll to position [1939, 0]
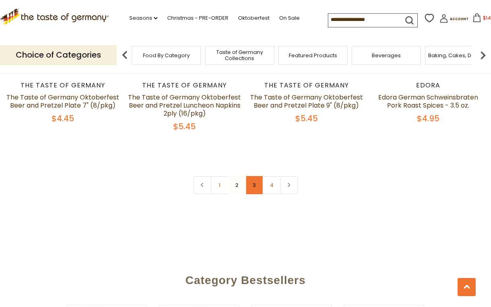
click at [252, 176] on link "3" at bounding box center [254, 185] width 18 height 18
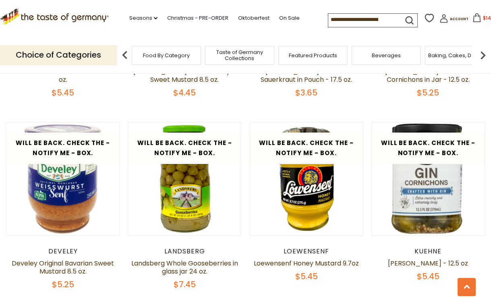
scroll to position [1818, 0]
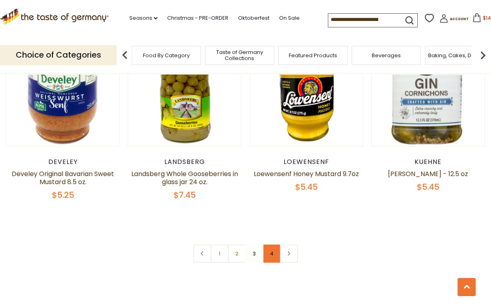
click at [270, 244] on link "4" at bounding box center [272, 253] width 18 height 18
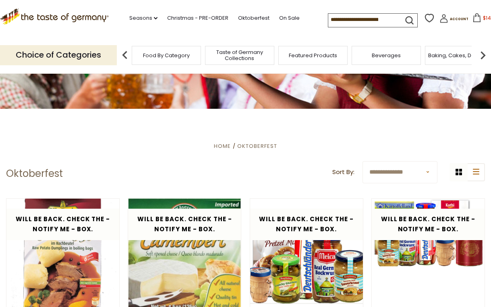
scroll to position [208, 0]
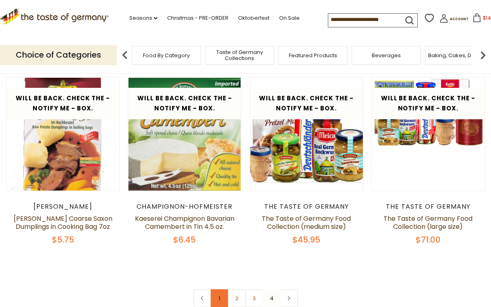
click at [216, 298] on link "1" at bounding box center [220, 298] width 18 height 18
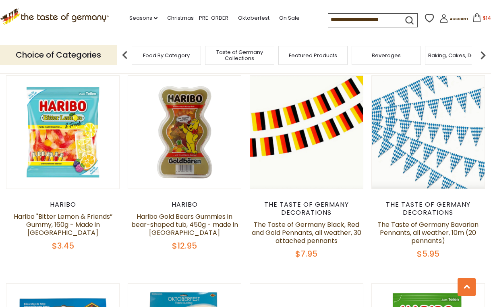
scroll to position [691, 0]
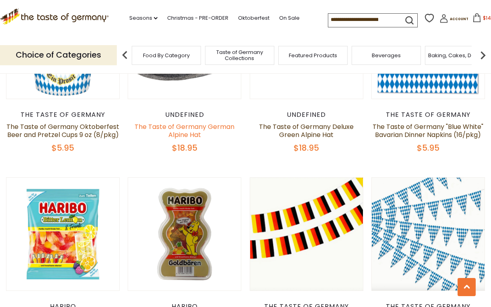
click at [196, 126] on link "The Taste of Germany German Alpine Hat" at bounding box center [184, 130] width 100 height 17
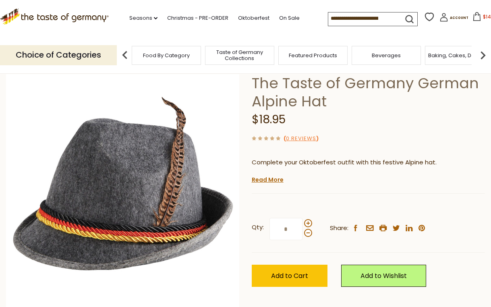
scroll to position [40, 0]
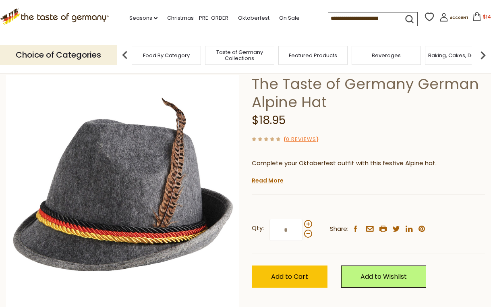
click at [483, 17] on span "$143.45" at bounding box center [492, 16] width 19 height 7
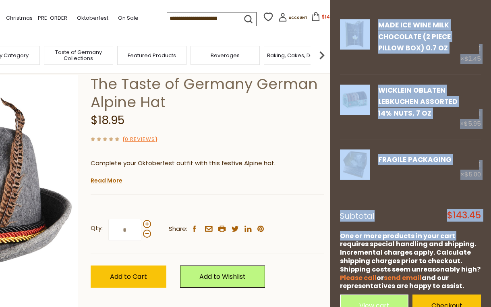
scroll to position [1267, 0]
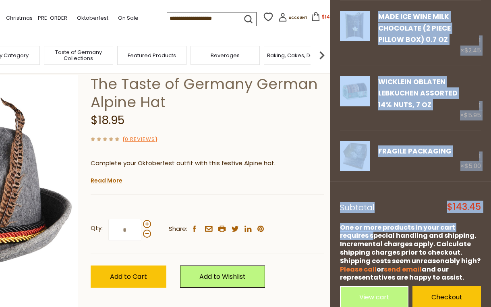
drag, startPoint x: 362, startPoint y: 12, endPoint x: 477, endPoint y: 202, distance: 222.4
copy div "Your shopping cart close Wicklein Dark Chocolate Coated Gingerbread with Citrus…"
click at [361, 181] on footer "Subtotal $143.45 One or more products in your cart requires special handling an…" at bounding box center [410, 249] width 161 height 137
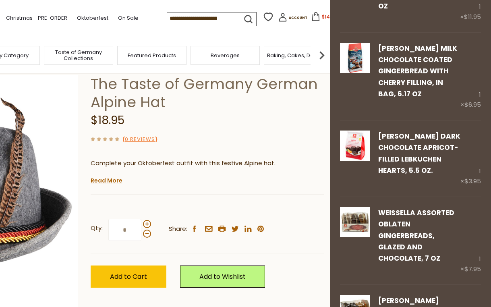
scroll to position [542, 0]
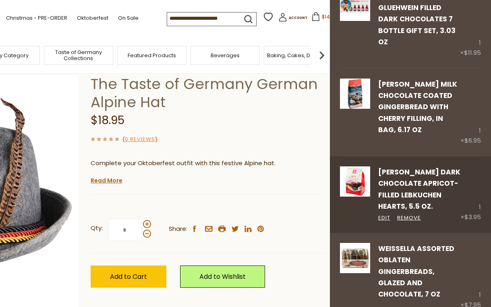
click at [404, 167] on link "[PERSON_NAME] Dark Chocolate Apricot-Filled Lebkuchen Hearts, 5.5 oz." at bounding box center [419, 189] width 82 height 44
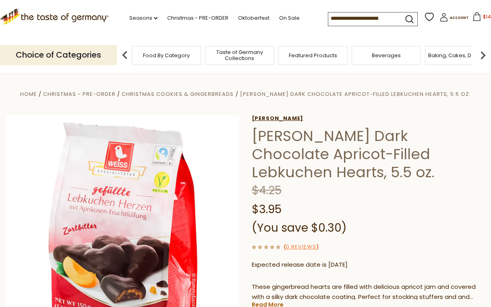
click at [261, 118] on link "[PERSON_NAME]" at bounding box center [368, 118] width 233 height 6
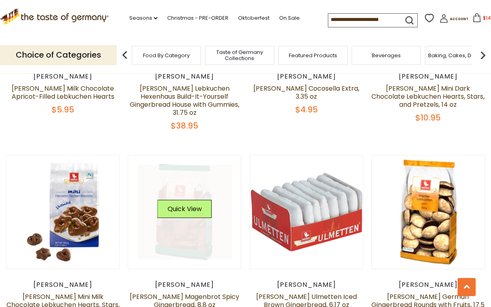
scroll to position [483, 0]
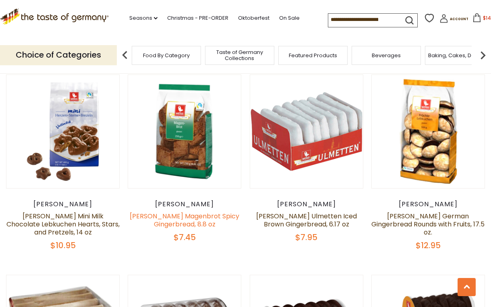
click at [183, 211] on link "[PERSON_NAME] Magenbrot Spicy Gingerbread, 8.8 oz" at bounding box center [185, 219] width 110 height 17
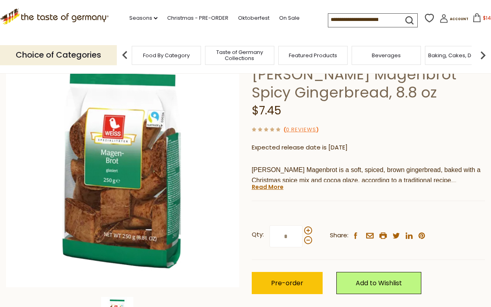
scroll to position [81, 0]
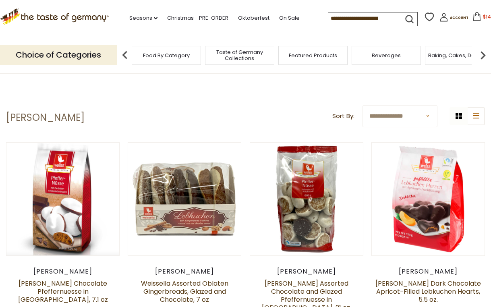
click at [333, 19] on input at bounding box center [362, 17] width 68 height 11
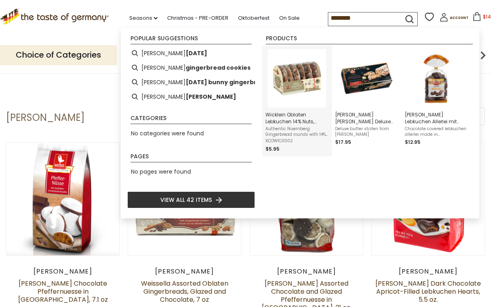
type input "********"
click at [280, 115] on span "Wicklein Oblaten Lebkuchen 14% Nuts, Glazed, 7 oz" at bounding box center [296, 118] width 63 height 14
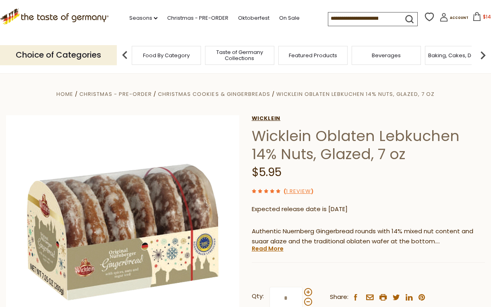
click at [267, 115] on link "Wicklein" at bounding box center [368, 118] width 233 height 6
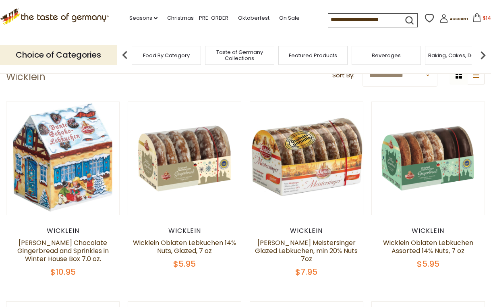
scroll to position [40, 0]
